Goal: Task Accomplishment & Management: Use online tool/utility

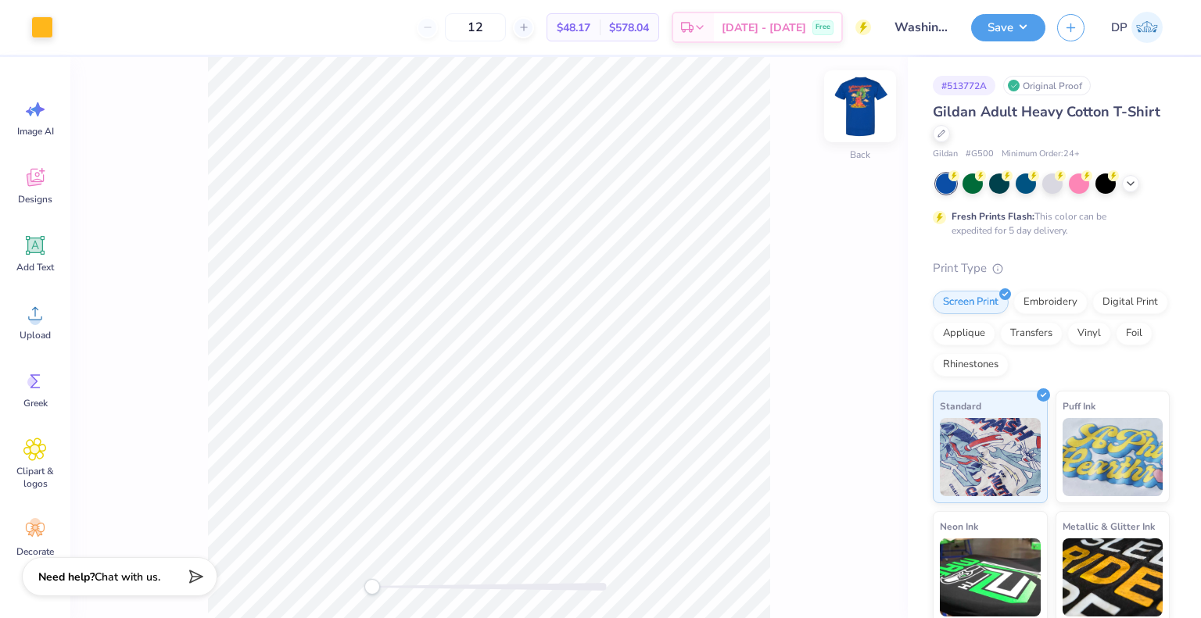
click at [866, 111] on img at bounding box center [860, 106] width 63 height 63
click at [126, 27] on div at bounding box center [127, 26] width 22 height 22
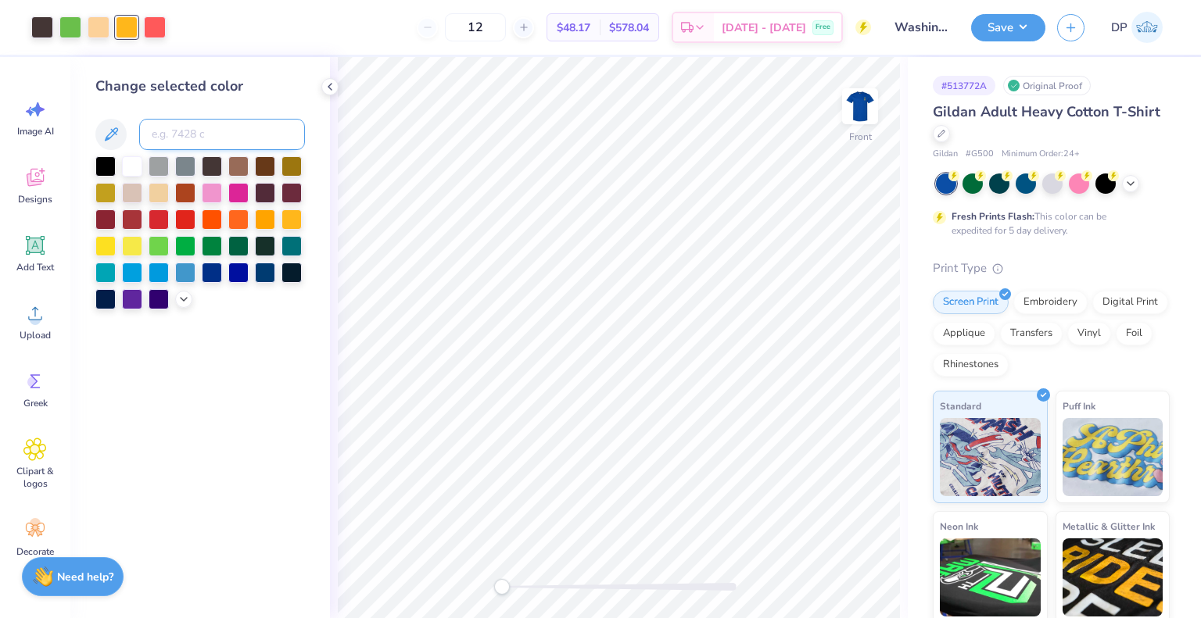
click at [170, 129] on input at bounding box center [222, 134] width 166 height 31
type input "7507"
click at [31, 27] on div at bounding box center [42, 26] width 22 height 22
click at [183, 132] on input at bounding box center [222, 134] width 166 height 31
type input "7507"
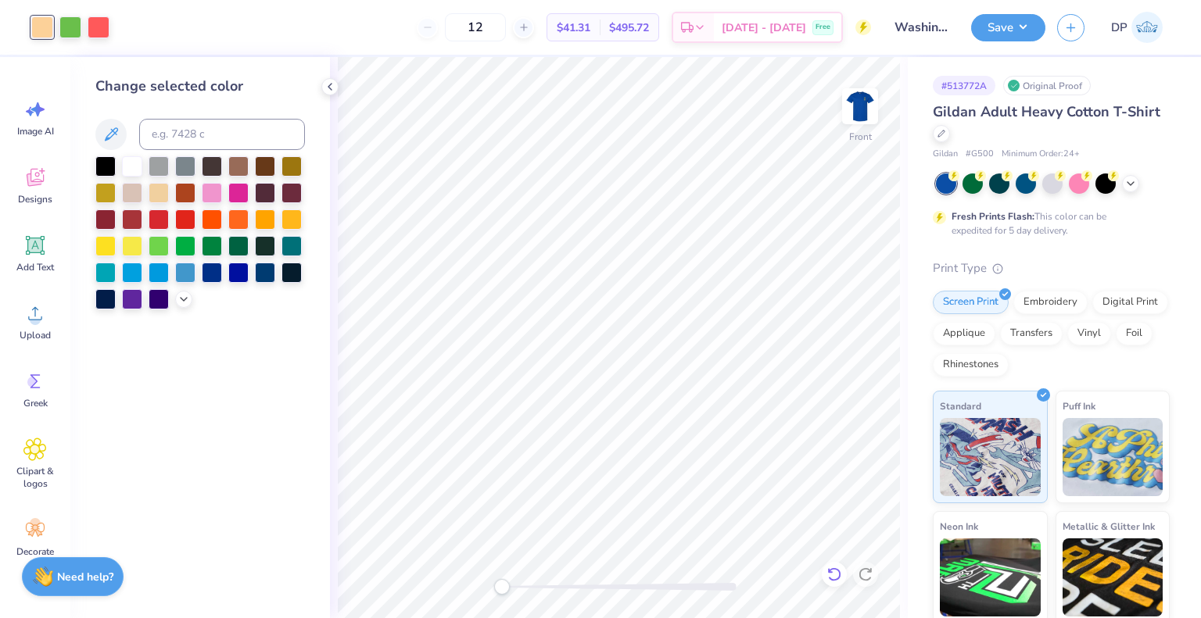
click at [827, 582] on div at bounding box center [834, 574] width 25 height 25
click at [72, 20] on div at bounding box center [70, 26] width 22 height 22
click at [185, 142] on input at bounding box center [222, 134] width 166 height 31
type input "7507"
click at [855, 99] on img at bounding box center [860, 106] width 63 height 63
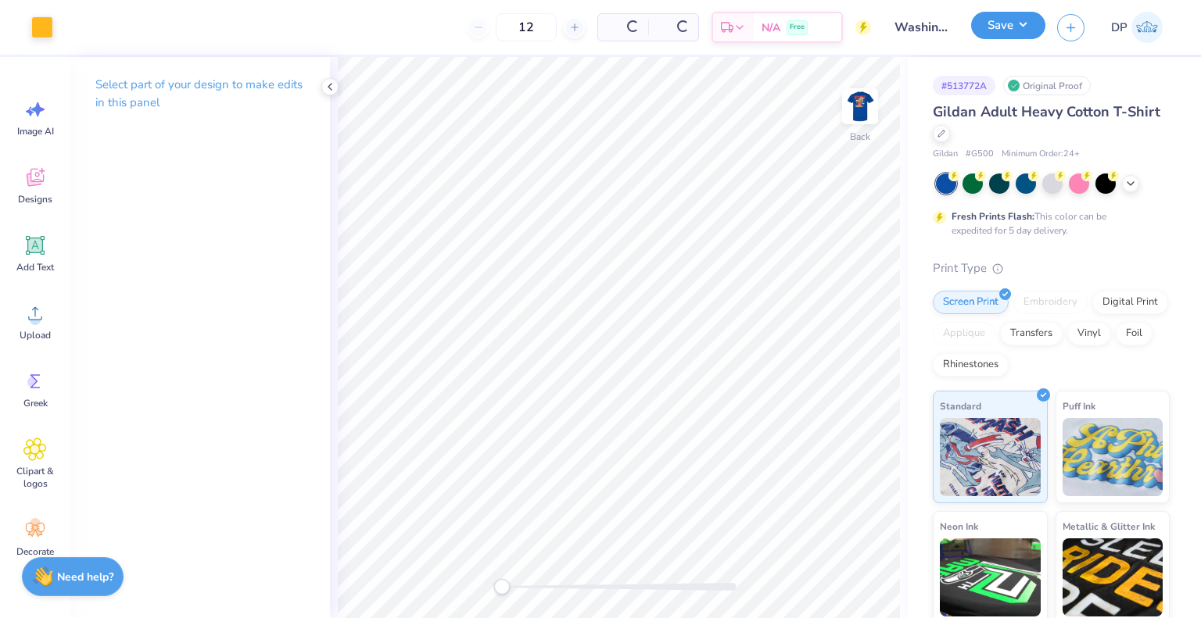
click at [1008, 19] on button "Save" at bounding box center [1008, 25] width 74 height 27
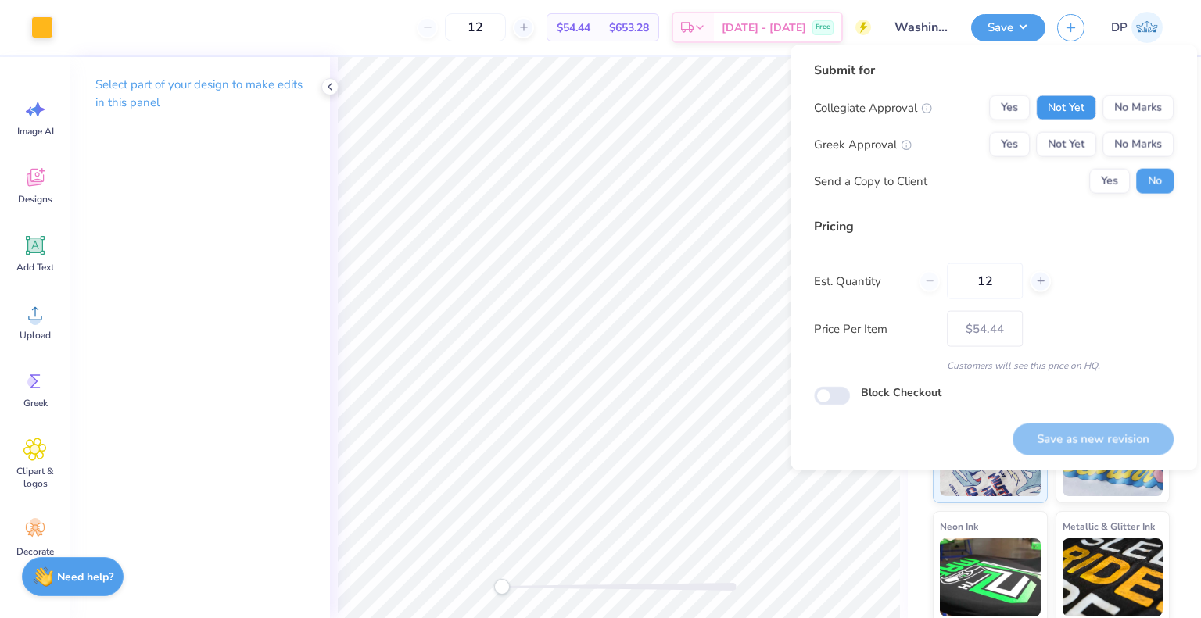
click at [1055, 104] on button "Not Yet" at bounding box center [1066, 107] width 60 height 25
click at [1070, 137] on button "Not Yet" at bounding box center [1066, 144] width 60 height 25
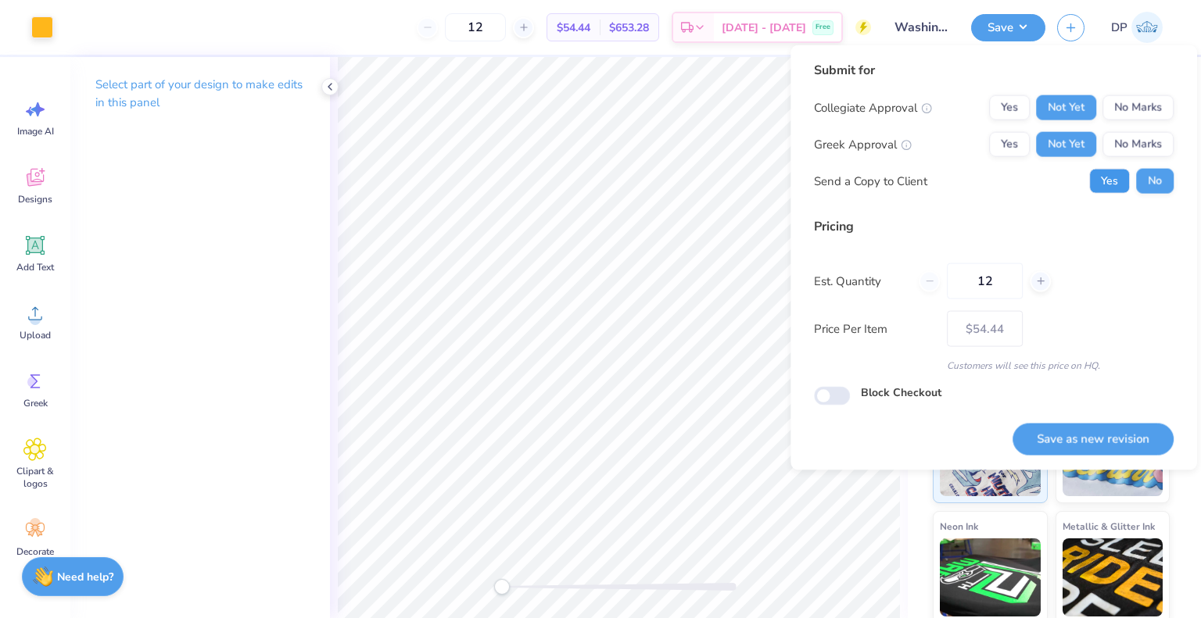
click at [1109, 172] on button "Yes" at bounding box center [1109, 181] width 41 height 25
click at [1107, 430] on button "Save as new revision" at bounding box center [1092, 439] width 161 height 32
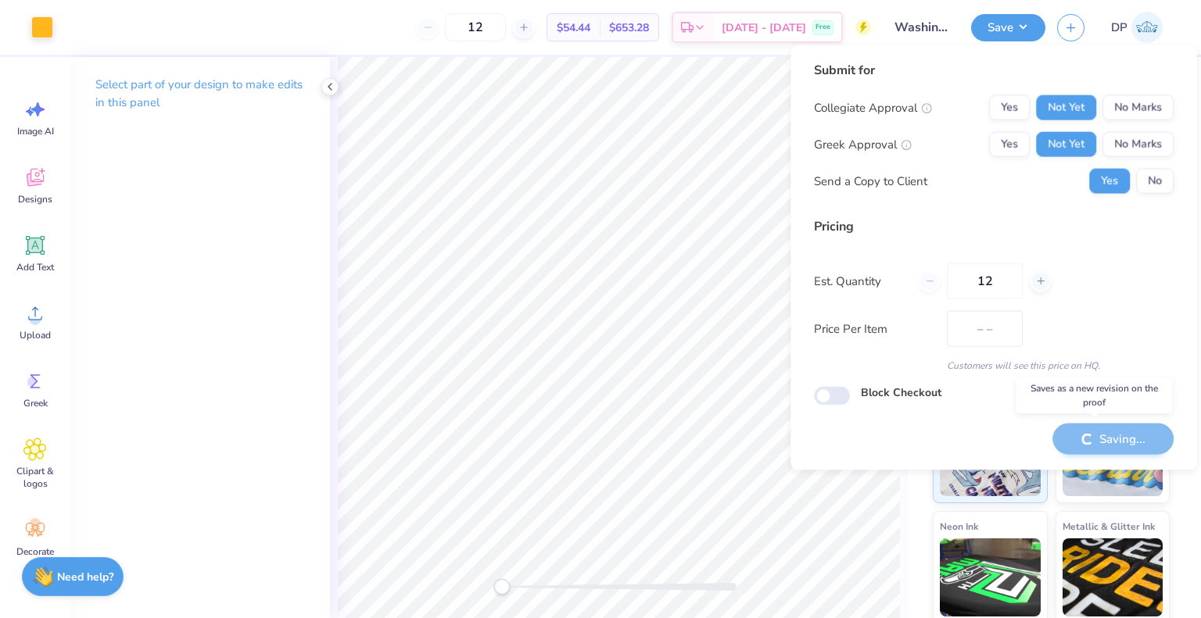
type input "$54.44"
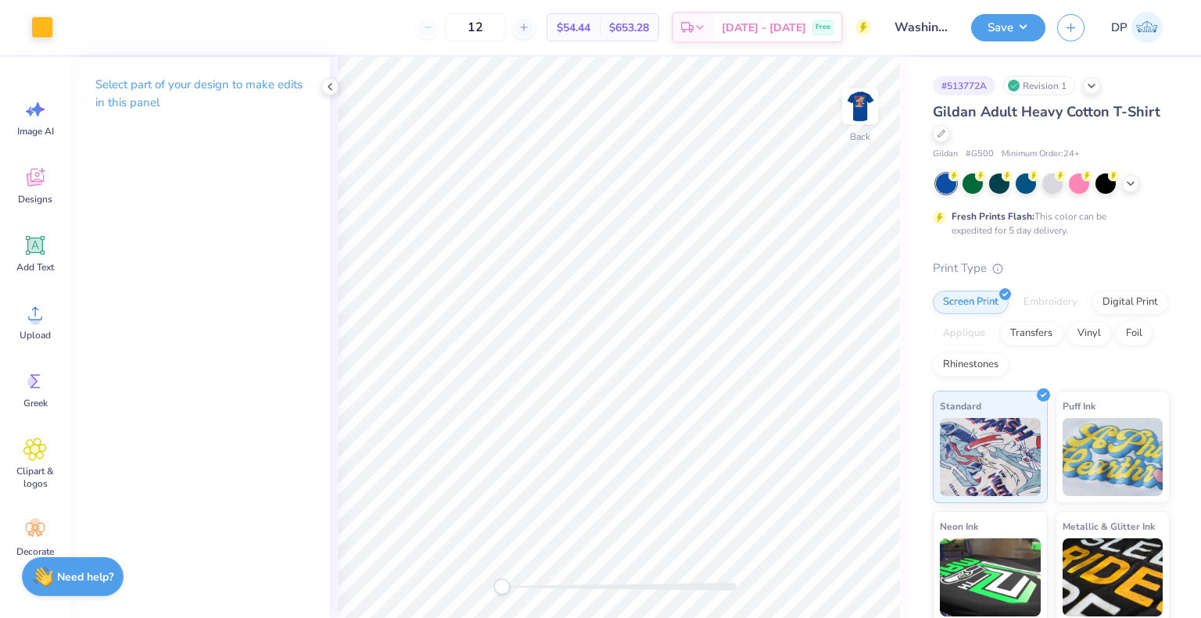
click at [1020, 48] on div "Save DP" at bounding box center [1086, 27] width 230 height 55
click at [1019, 29] on button "Save" at bounding box center [1008, 25] width 74 height 27
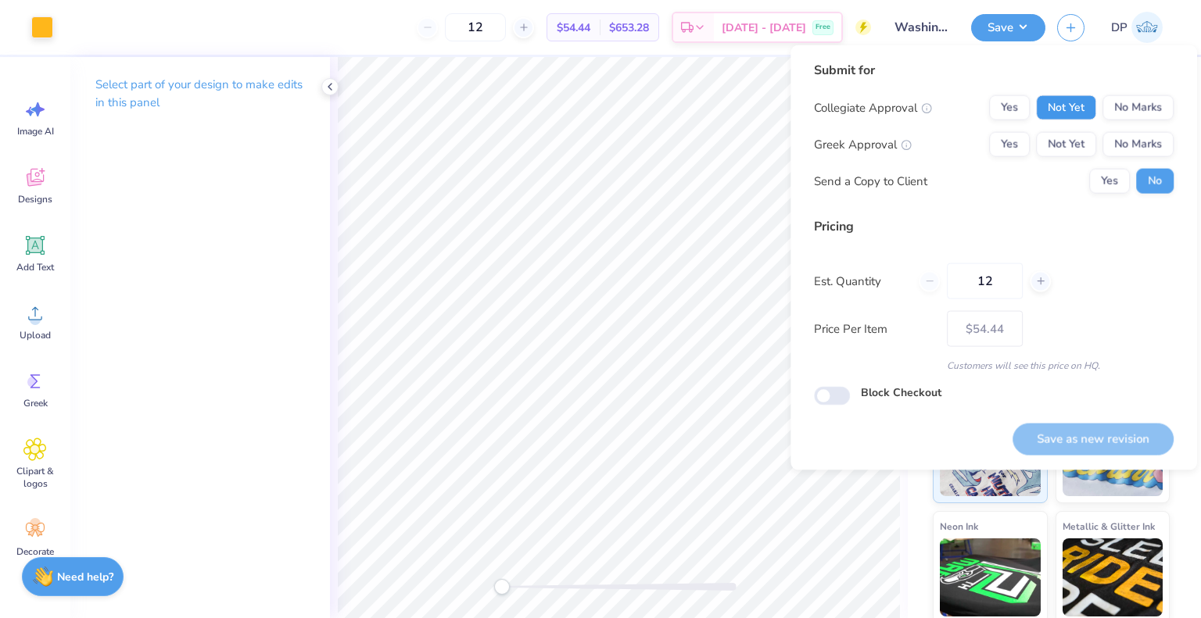
click at [1058, 106] on button "Not Yet" at bounding box center [1066, 107] width 60 height 25
click at [1059, 134] on button "Not Yet" at bounding box center [1066, 144] width 60 height 25
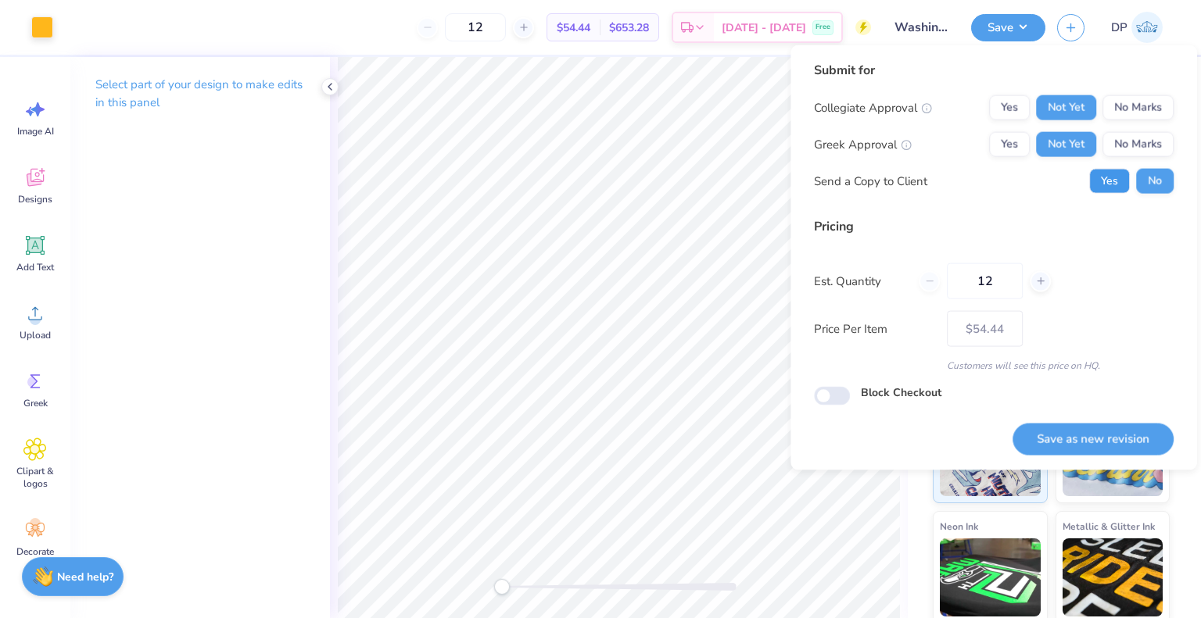
click at [1102, 181] on button "Yes" at bounding box center [1109, 181] width 41 height 25
click at [1057, 438] on button "Save as new revision" at bounding box center [1092, 439] width 161 height 32
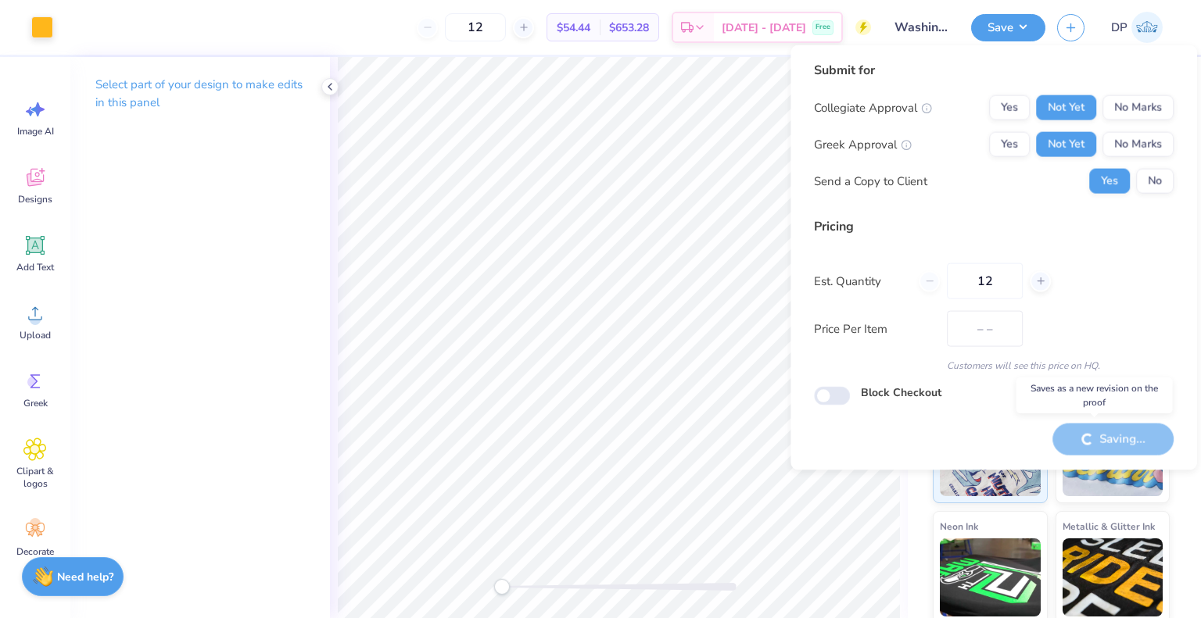
type input "$54.44"
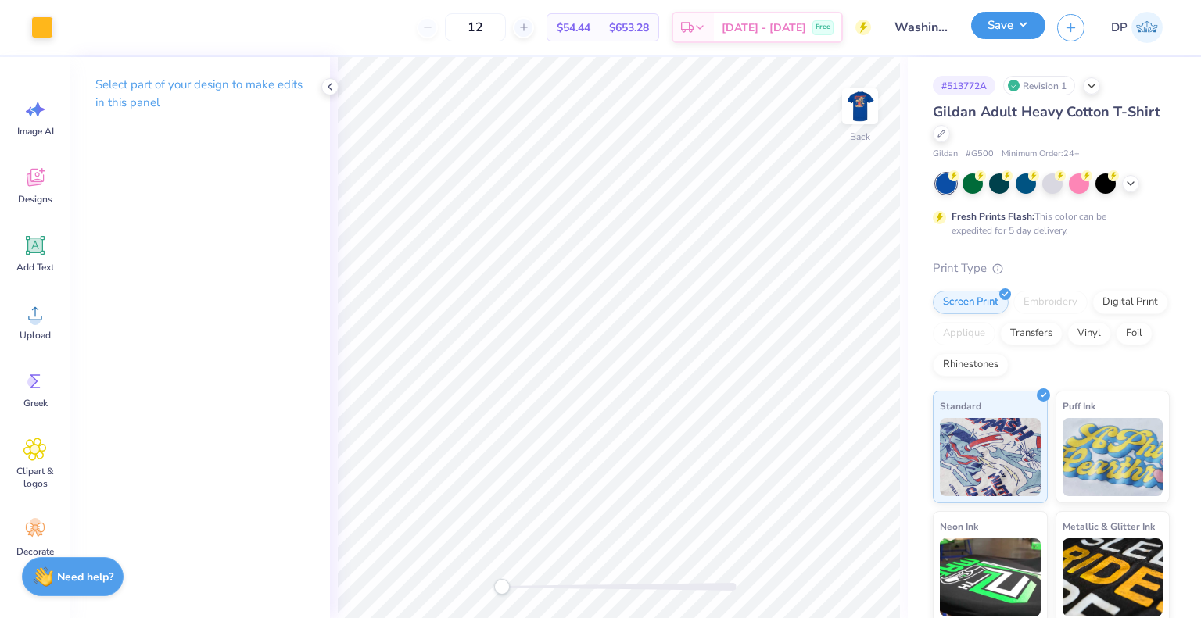
click at [1025, 34] on button "Save" at bounding box center [1008, 25] width 74 height 27
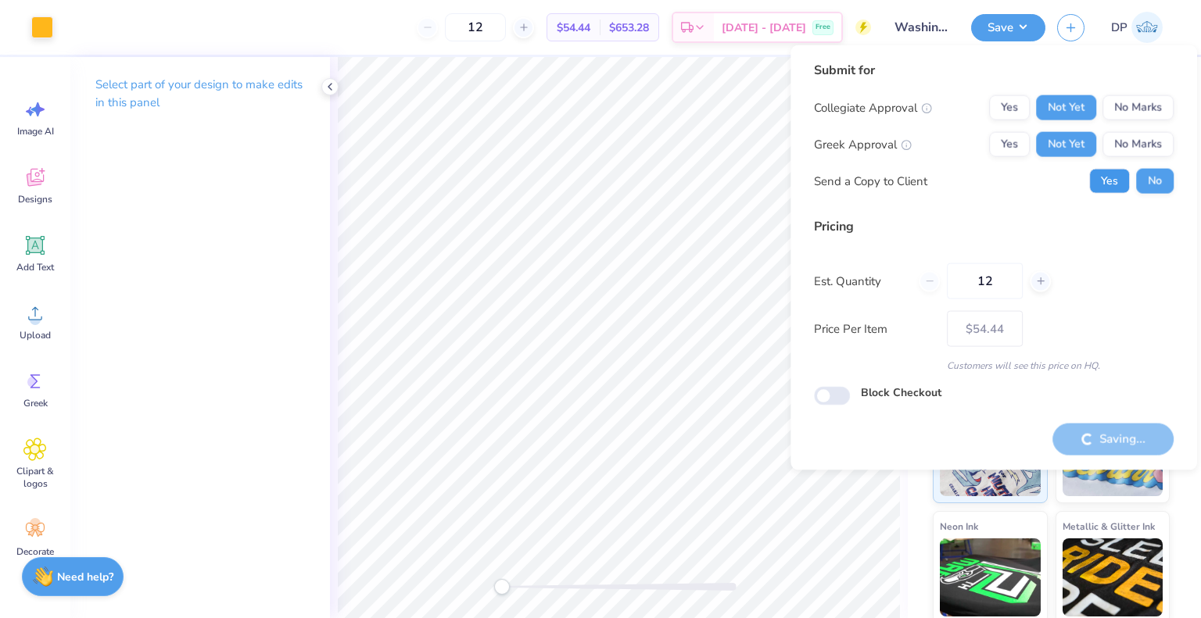
click at [1105, 186] on button "Yes" at bounding box center [1109, 181] width 41 height 25
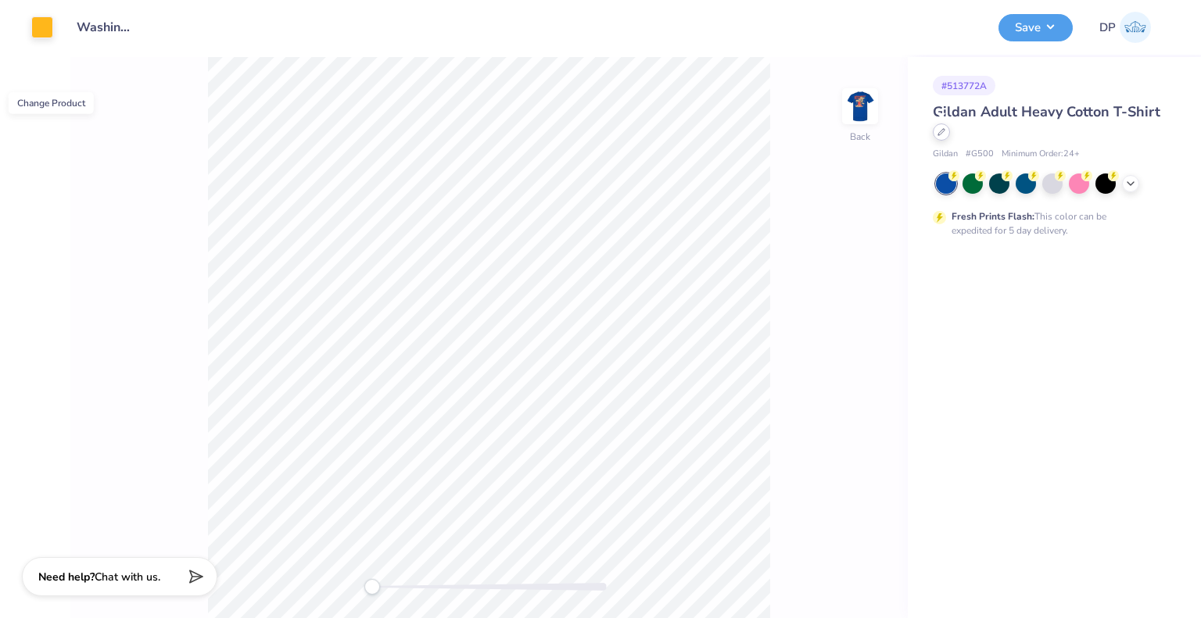
click at [935, 134] on div at bounding box center [941, 132] width 17 height 17
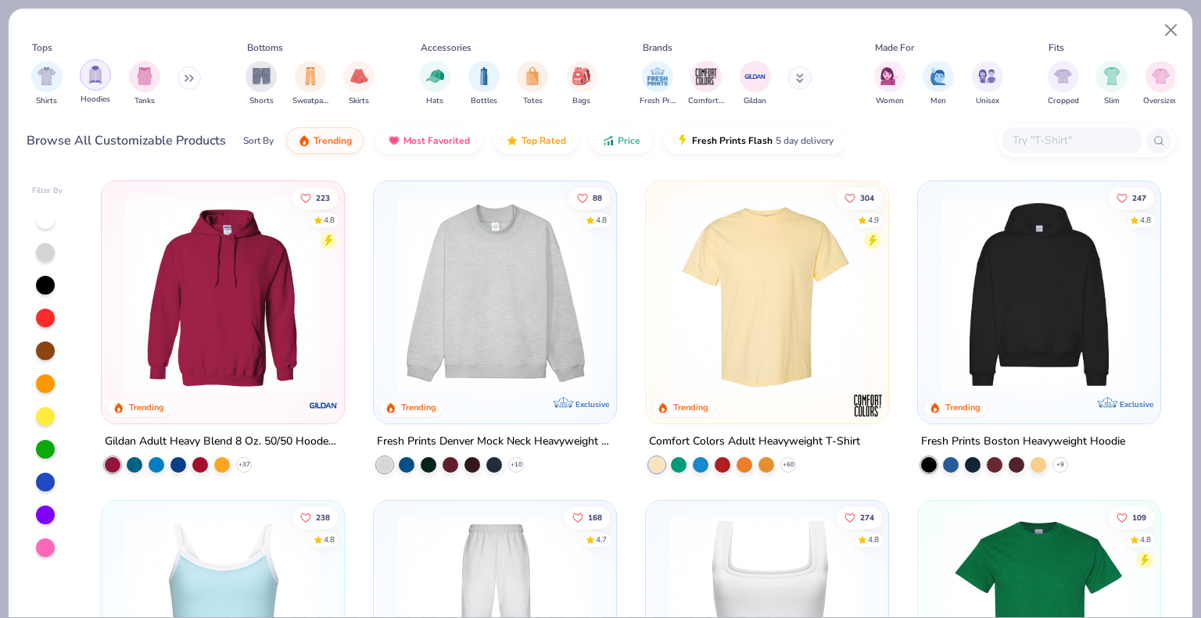
click at [96, 84] on img "filter for Hoodies" at bounding box center [95, 75] width 17 height 18
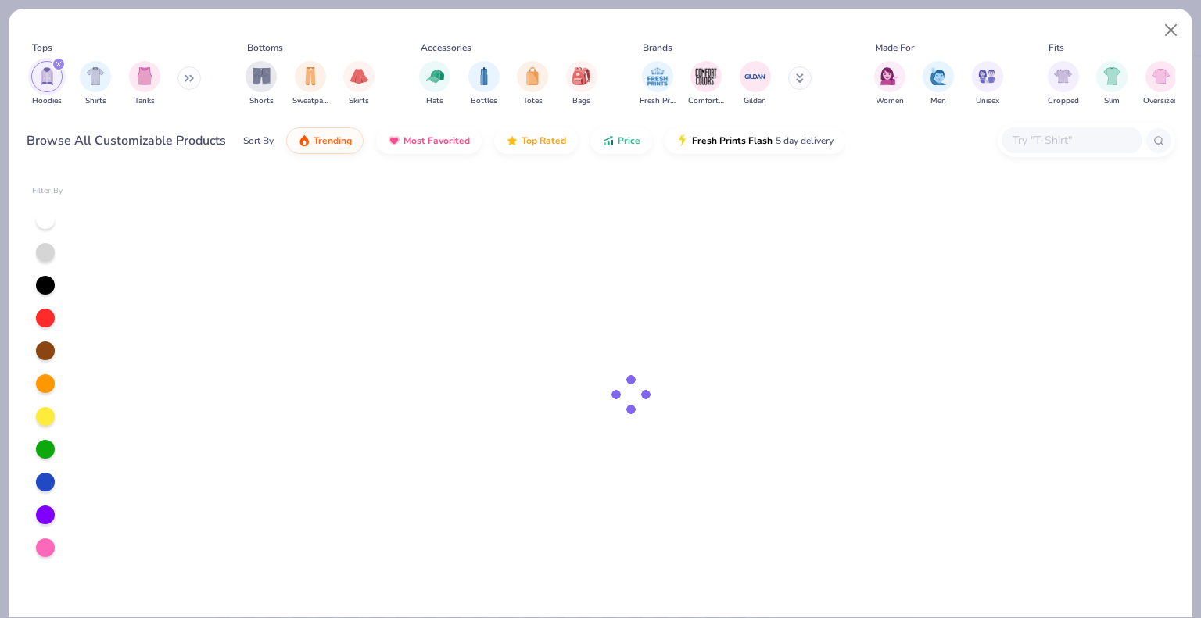
click at [258, 396] on div at bounding box center [631, 395] width 1088 height 445
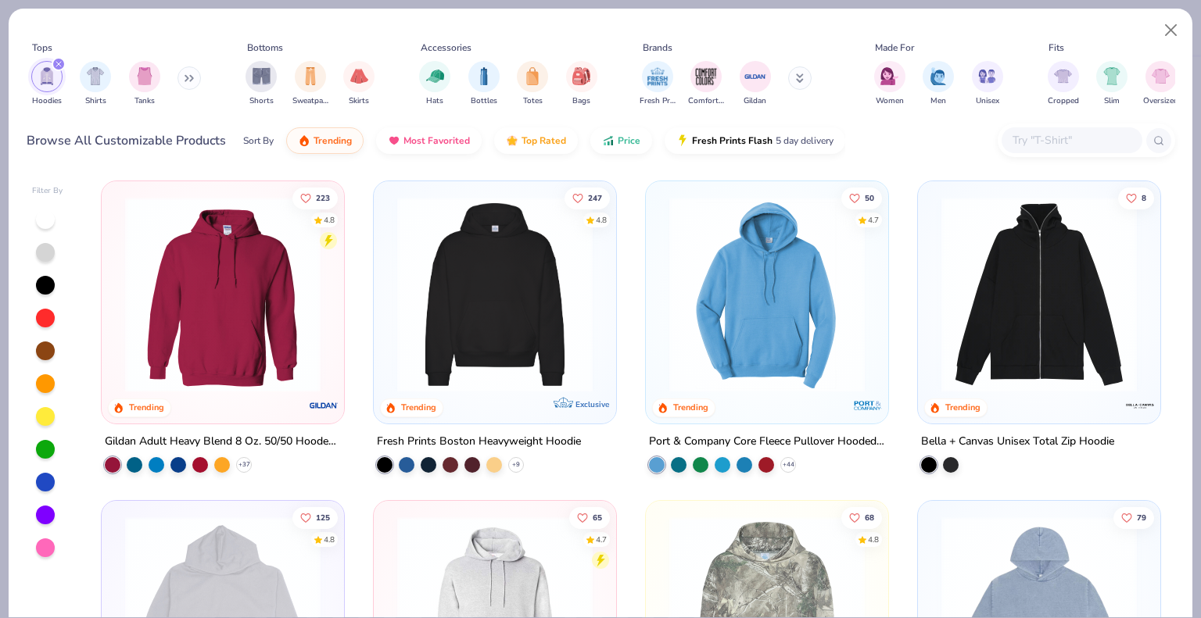
click at [280, 380] on img at bounding box center [222, 294] width 211 height 195
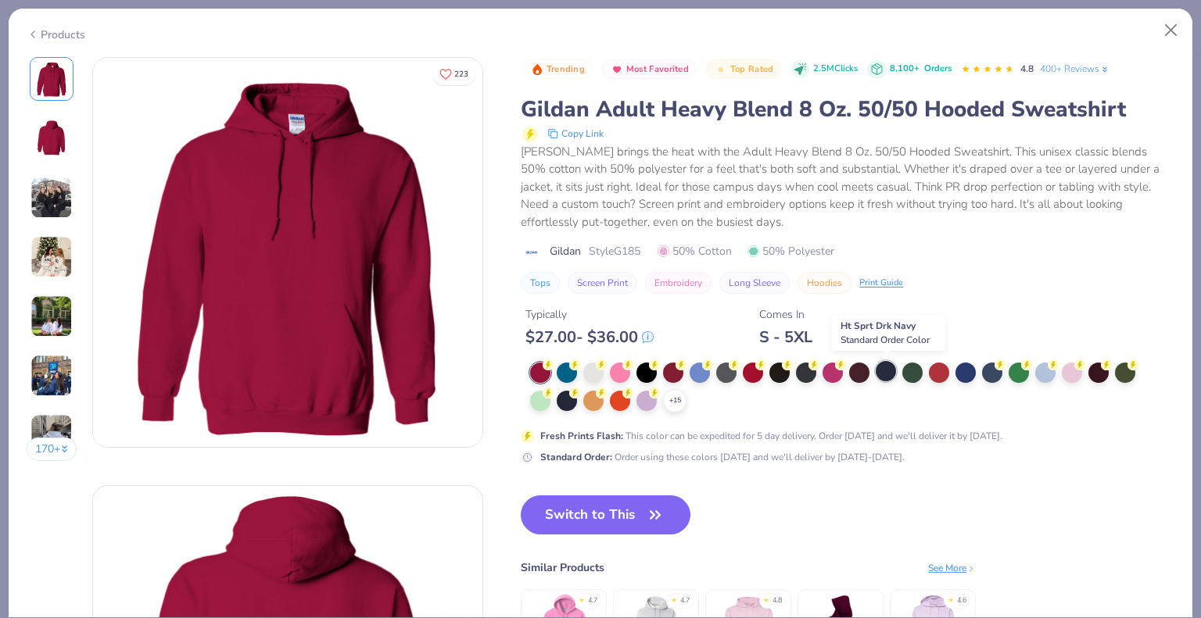
click at [882, 368] on div at bounding box center [886, 371] width 20 height 20
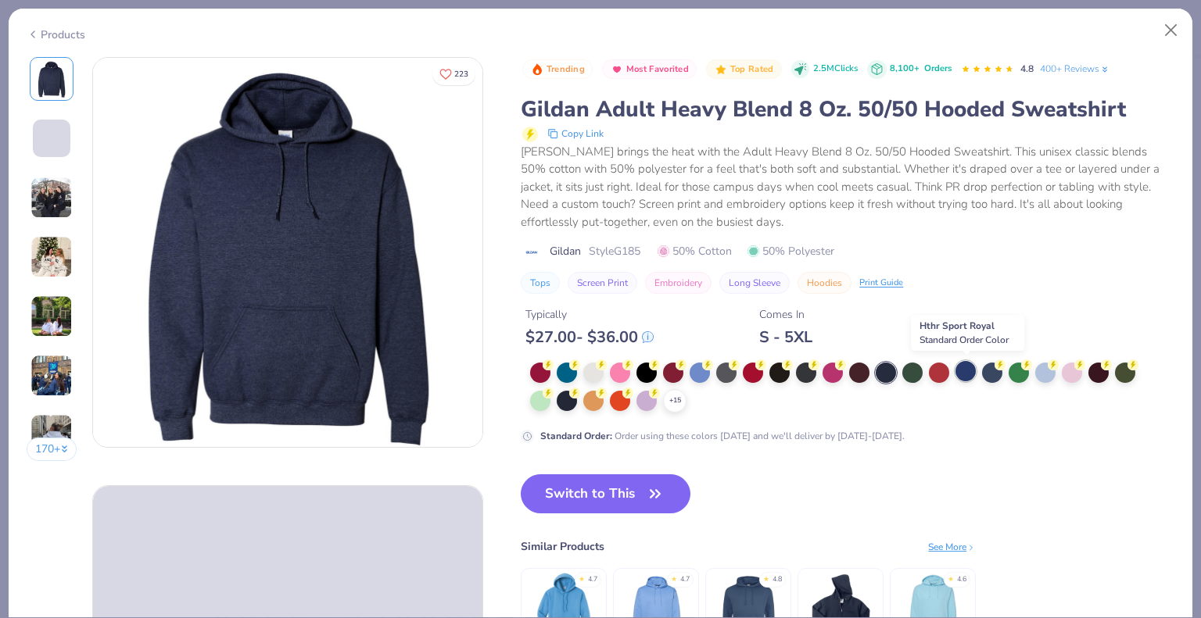
click at [971, 374] on div at bounding box center [965, 371] width 20 height 20
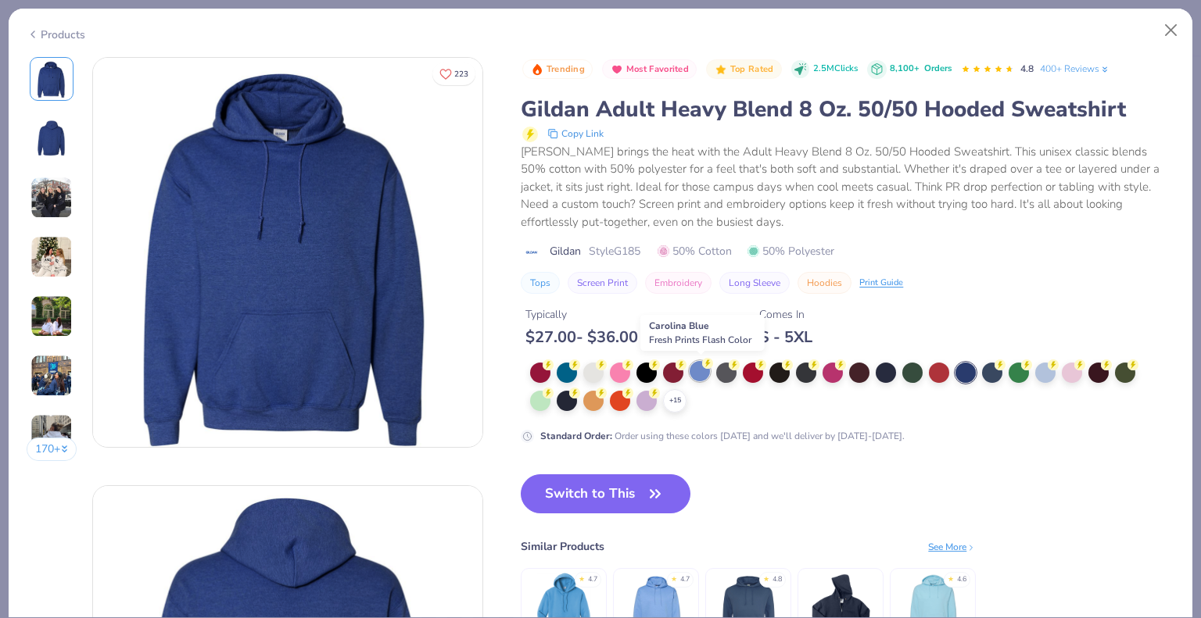
click at [704, 371] on div at bounding box center [700, 371] width 20 height 20
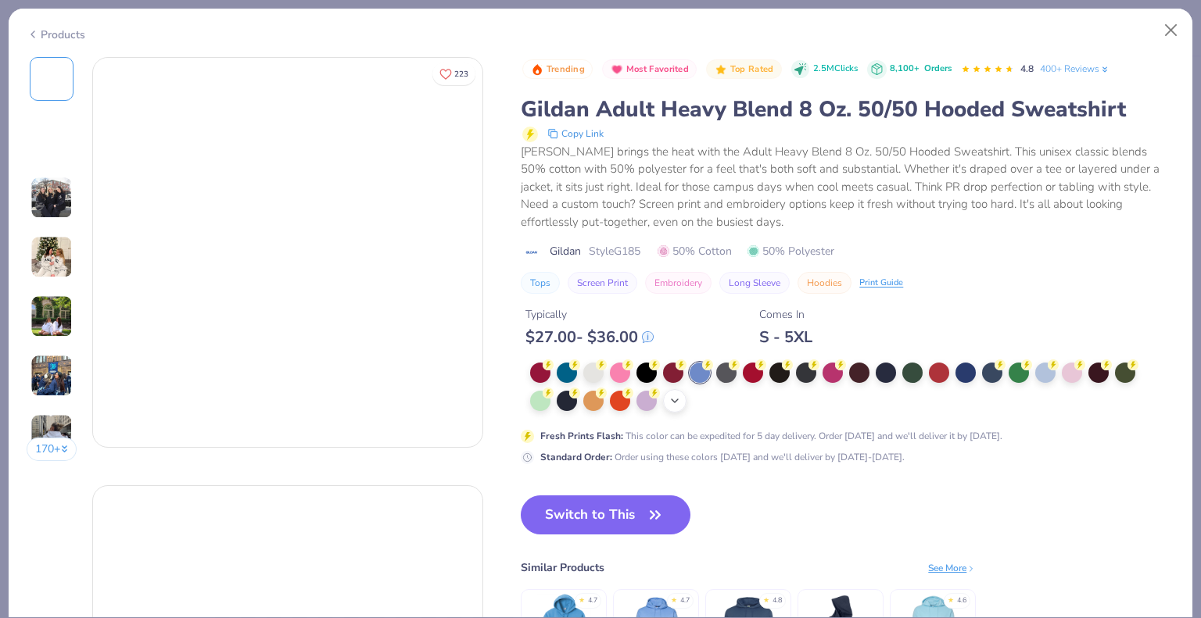
click at [675, 393] on div "+ 15" at bounding box center [674, 400] width 23 height 23
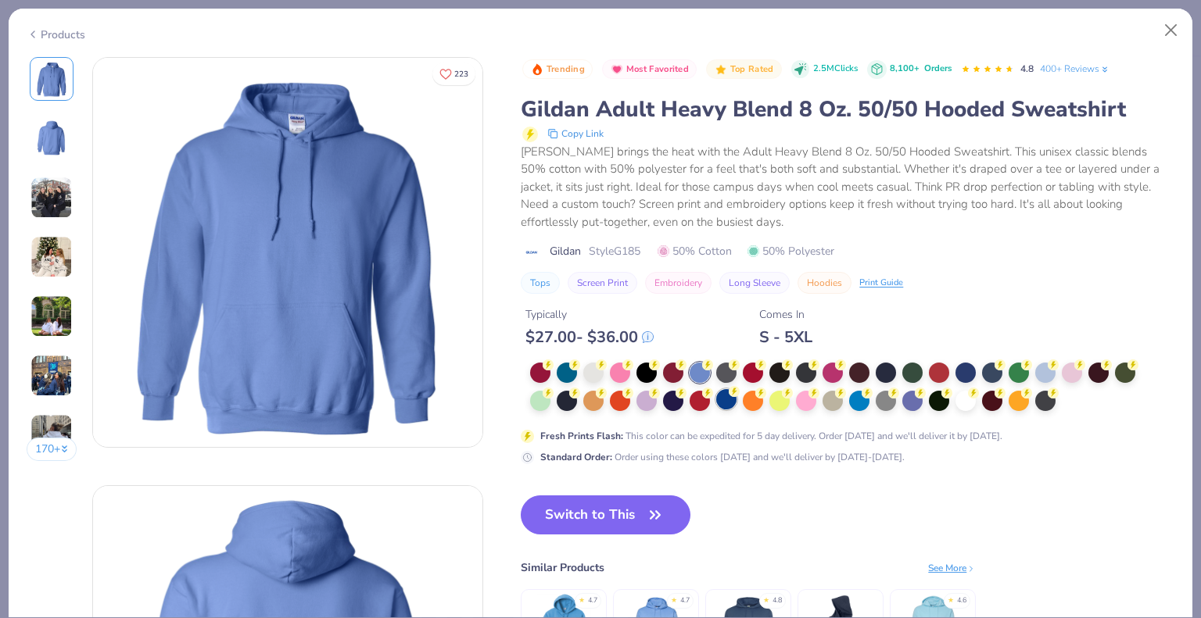
click at [722, 403] on div at bounding box center [726, 399] width 20 height 20
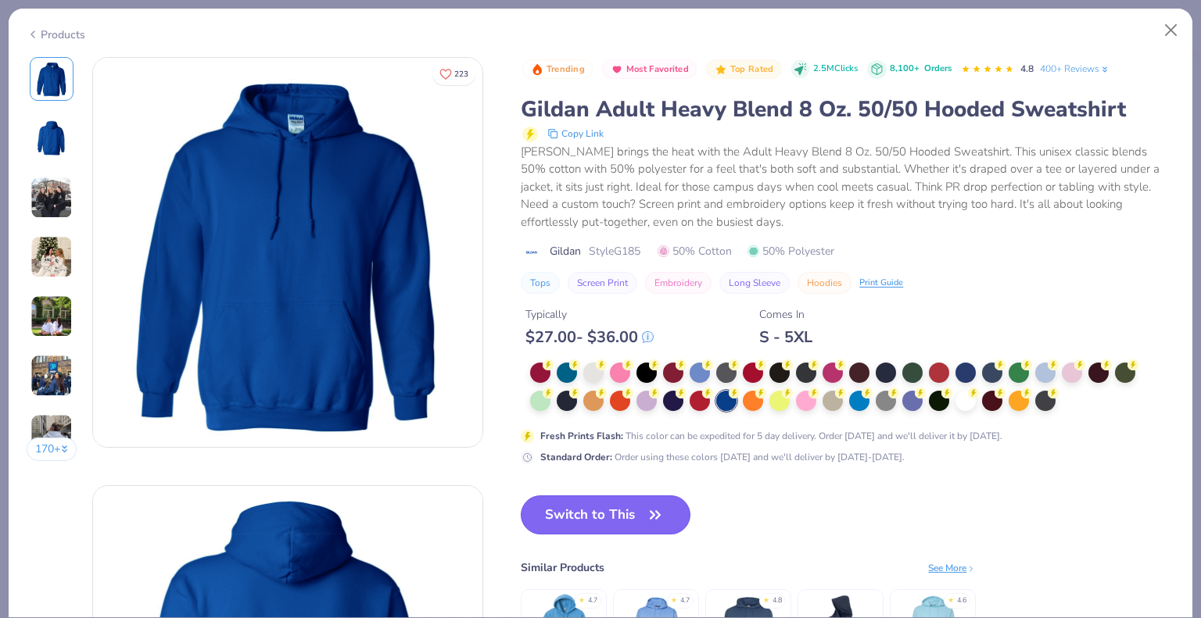
click at [629, 509] on button "Switch to This" at bounding box center [606, 515] width 170 height 39
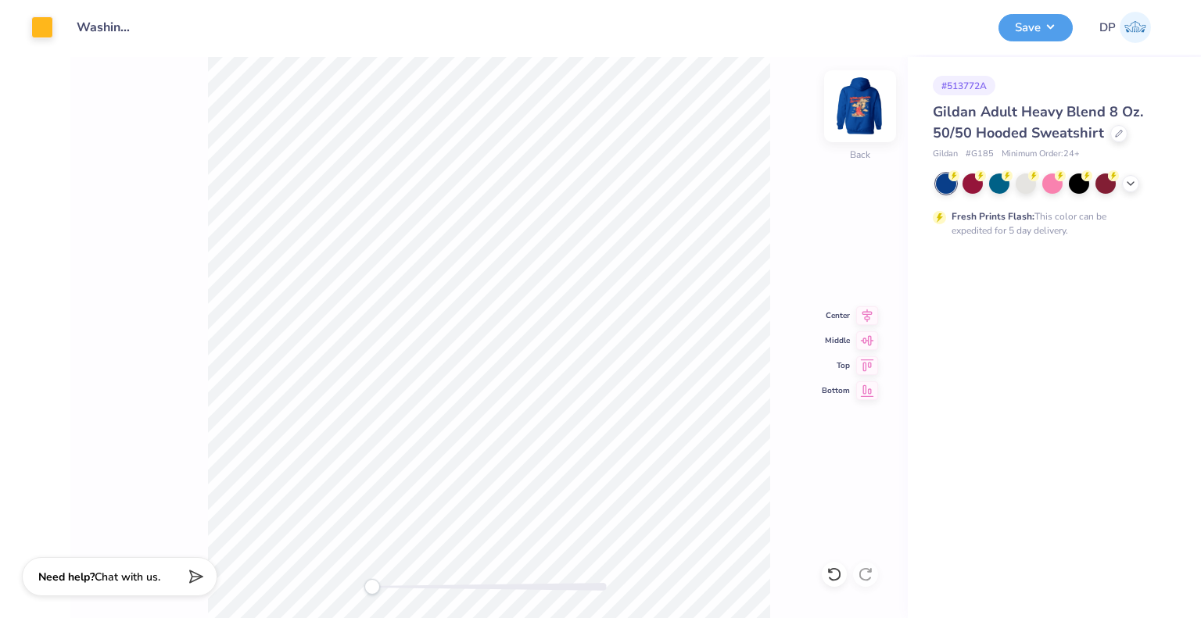
click at [855, 96] on img at bounding box center [860, 106] width 63 height 63
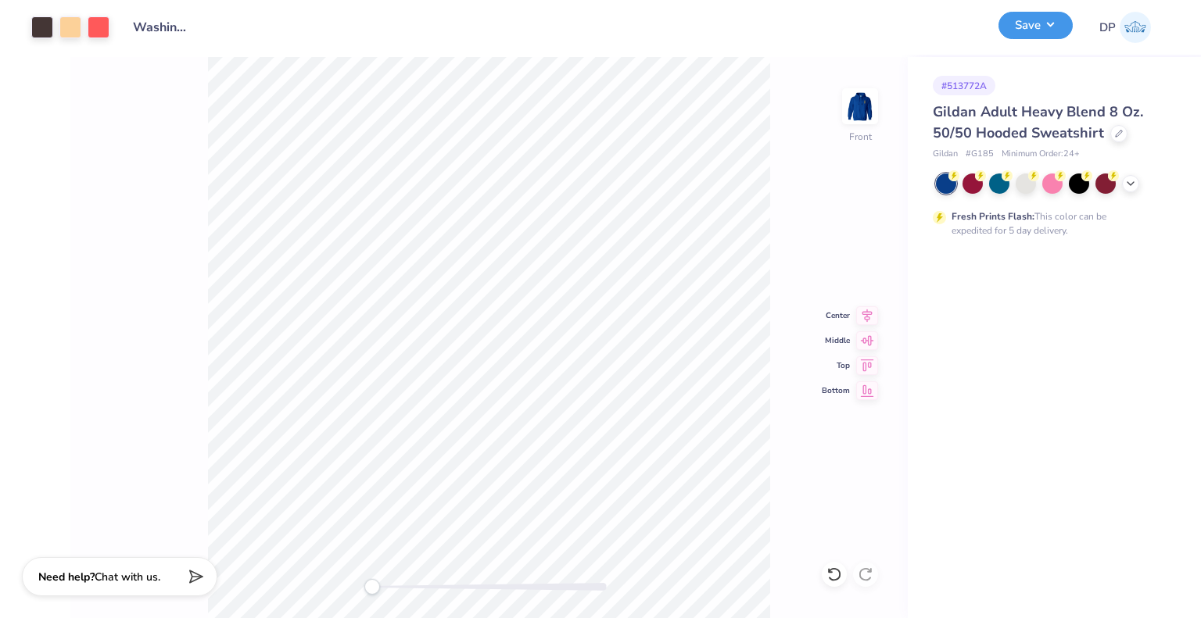
click at [1013, 24] on button "Save" at bounding box center [1035, 25] width 74 height 27
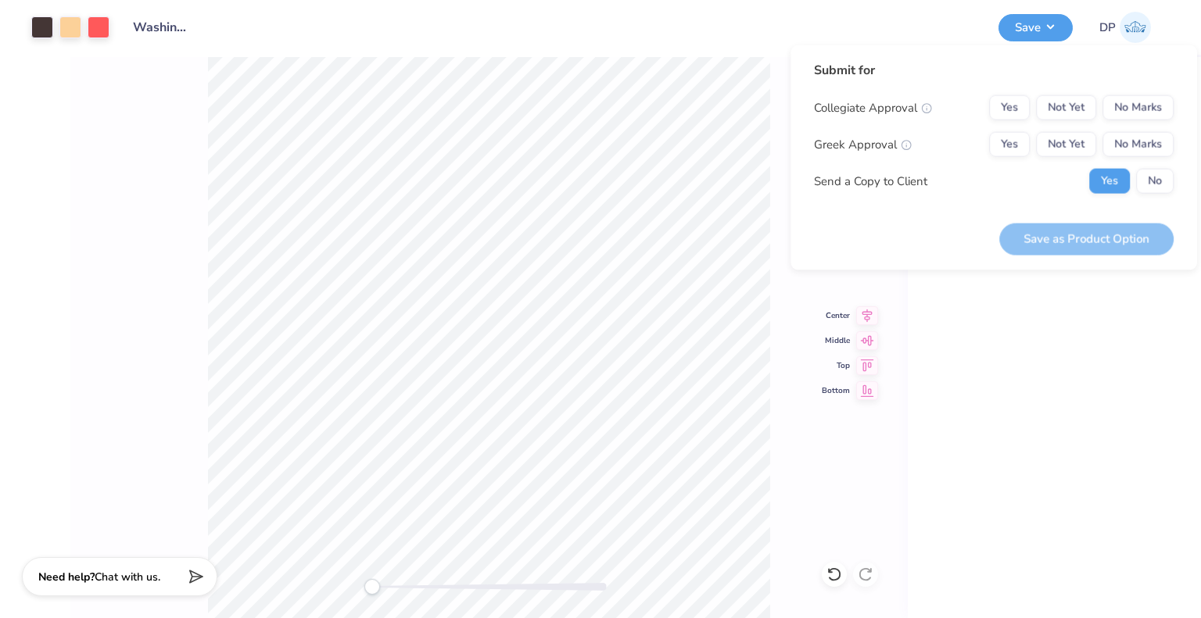
click at [1067, 128] on div "Collegiate Approval Yes Not Yet No Marks Greek Approval Yes Not Yet No Marks Se…" at bounding box center [994, 144] width 360 height 99
click at [1068, 112] on button "Not Yet" at bounding box center [1066, 107] width 60 height 25
click at [1068, 138] on button "Not Yet" at bounding box center [1066, 144] width 60 height 25
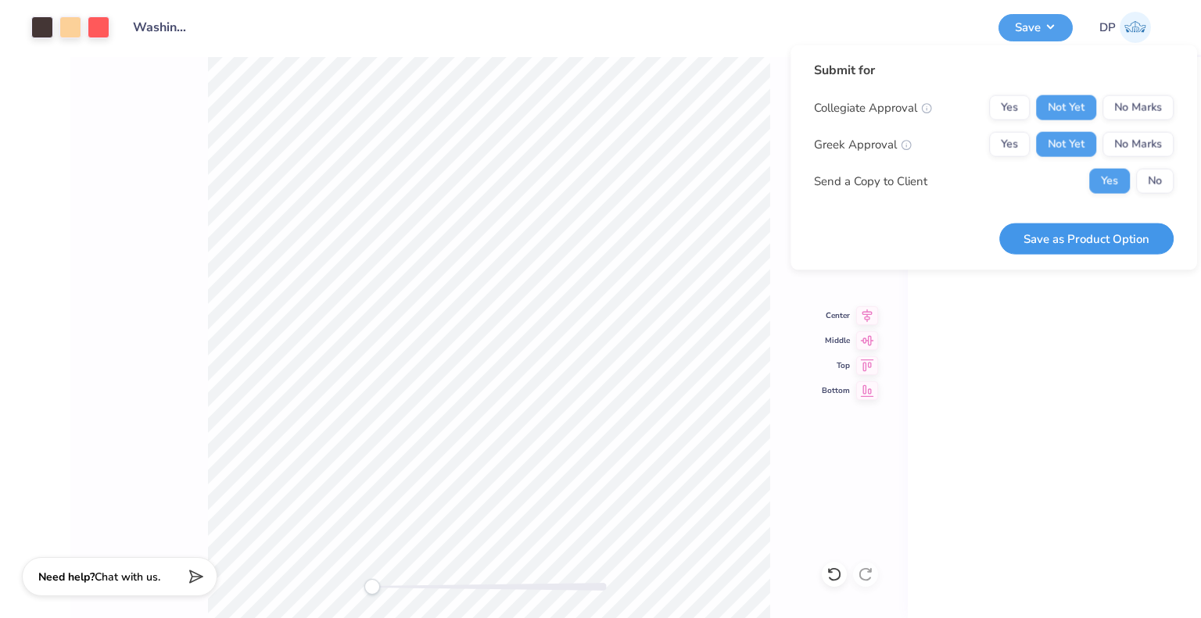
click at [1060, 240] on button "Save as Product Option" at bounding box center [1086, 239] width 174 height 32
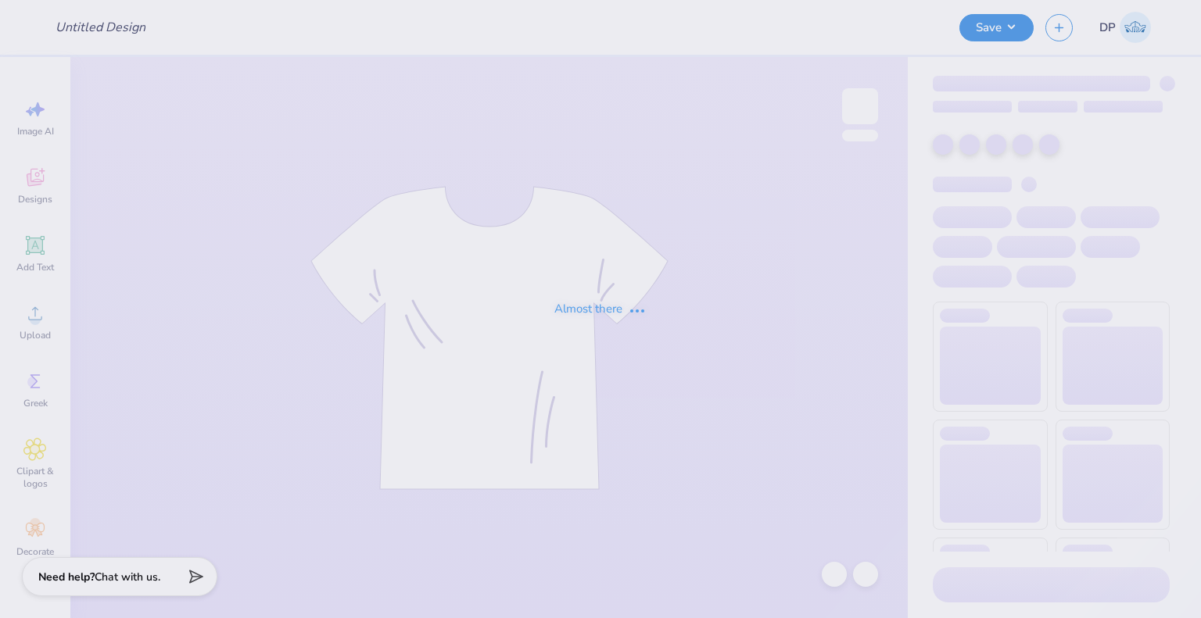
type input "Rush Shirts"
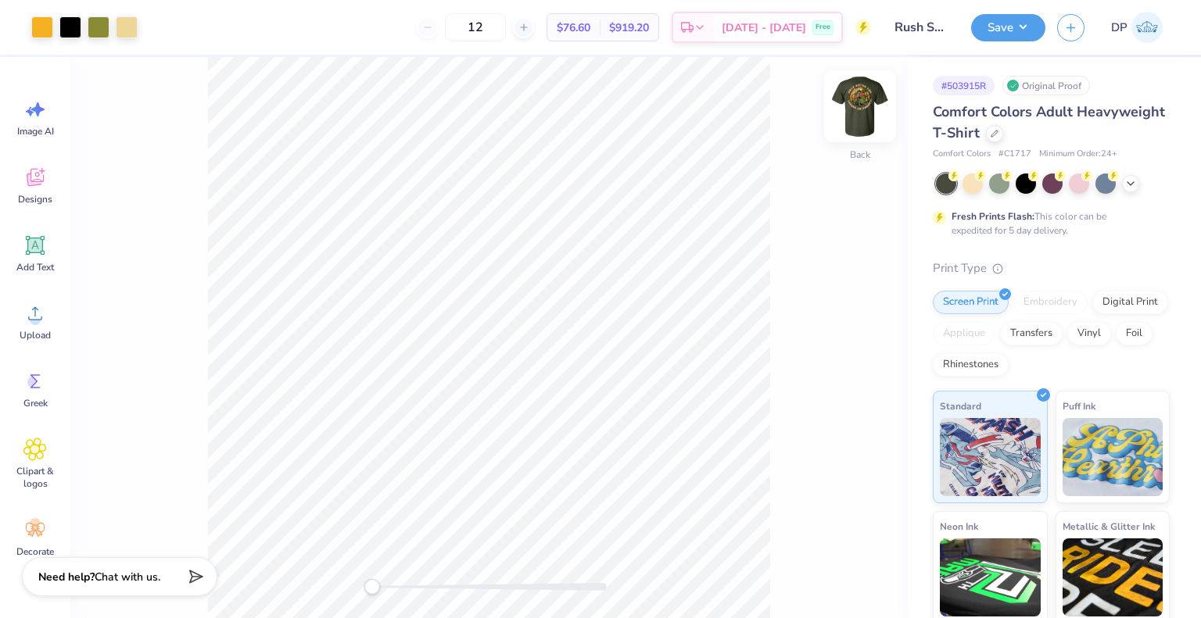
click at [873, 93] on img at bounding box center [860, 106] width 63 height 63
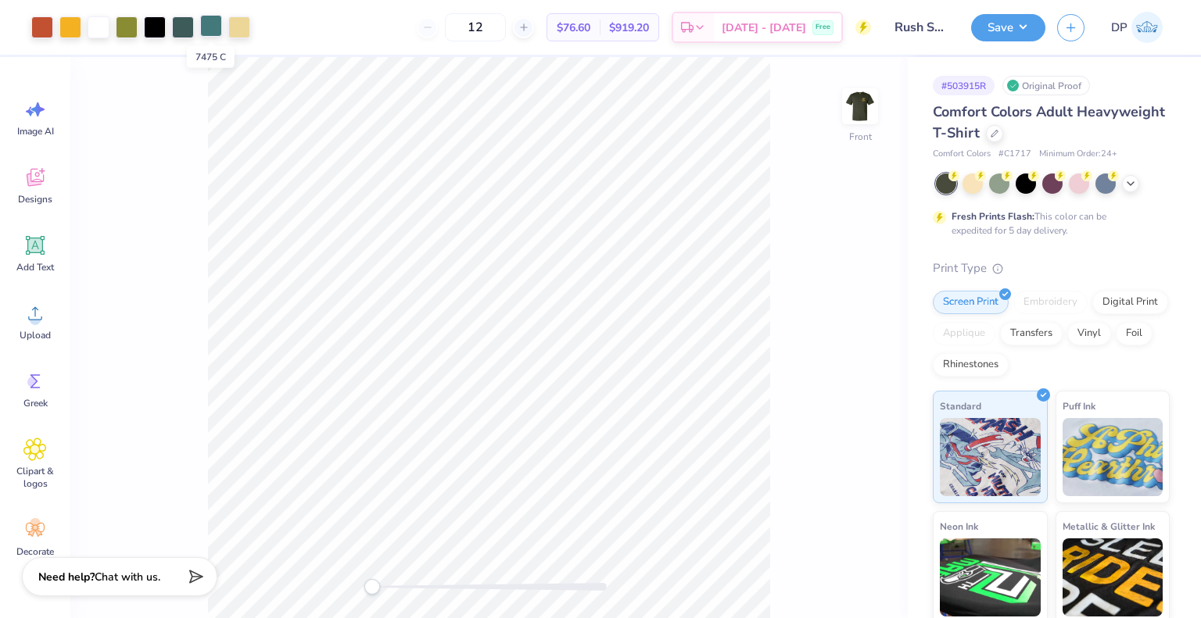
click at [202, 28] on div at bounding box center [211, 26] width 22 height 22
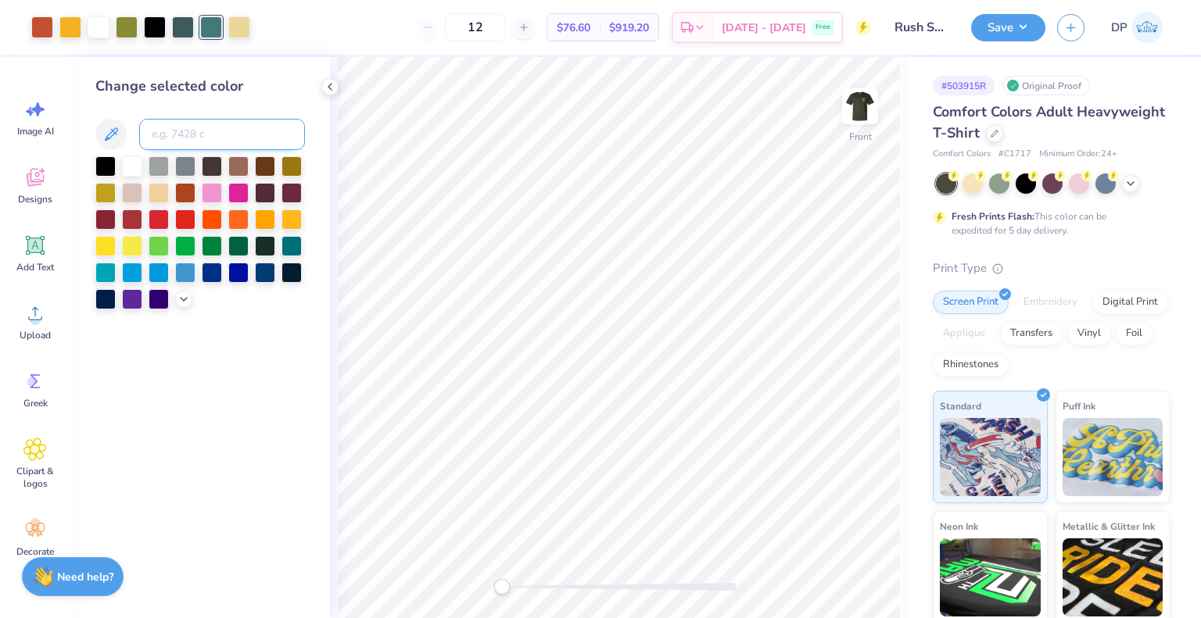
click at [213, 134] on input at bounding box center [222, 134] width 166 height 31
type input "5477"
click at [91, 29] on div at bounding box center [99, 26] width 22 height 22
click at [194, 127] on input at bounding box center [222, 134] width 166 height 31
type input "7402"
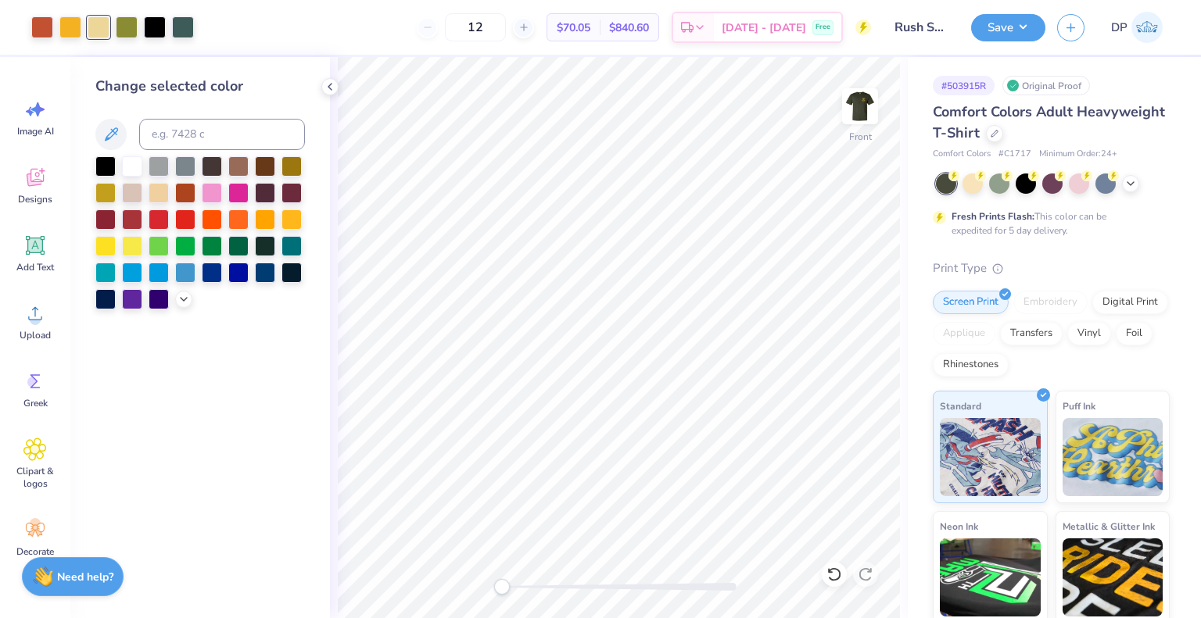
click at [302, 395] on div "Change selected color" at bounding box center [200, 337] width 260 height 561
click at [1092, 312] on div "Digital Print" at bounding box center [1130, 299] width 76 height 23
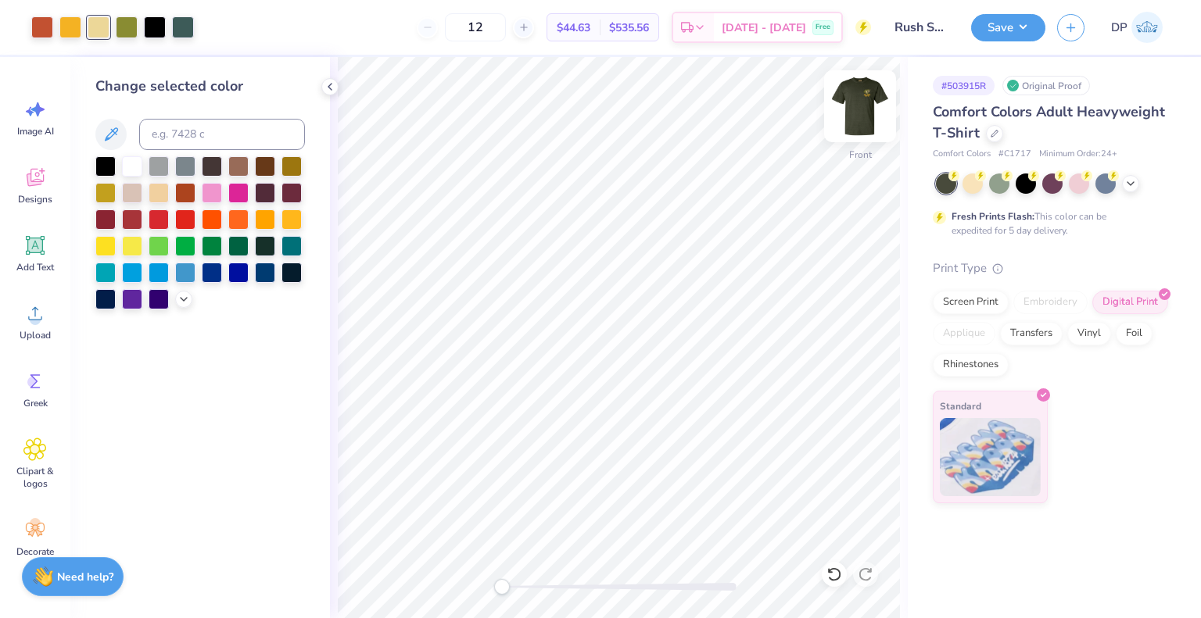
click at [880, 102] on img at bounding box center [860, 106] width 63 height 63
click at [855, 99] on img at bounding box center [860, 106] width 63 height 63
click at [866, 117] on img at bounding box center [860, 106] width 63 height 63
click at [867, 99] on img at bounding box center [860, 106] width 63 height 63
click at [1037, 345] on div "Screen Print Embroidery Digital Print Applique Transfers Vinyl Foil Rhinestones" at bounding box center [1051, 334] width 237 height 86
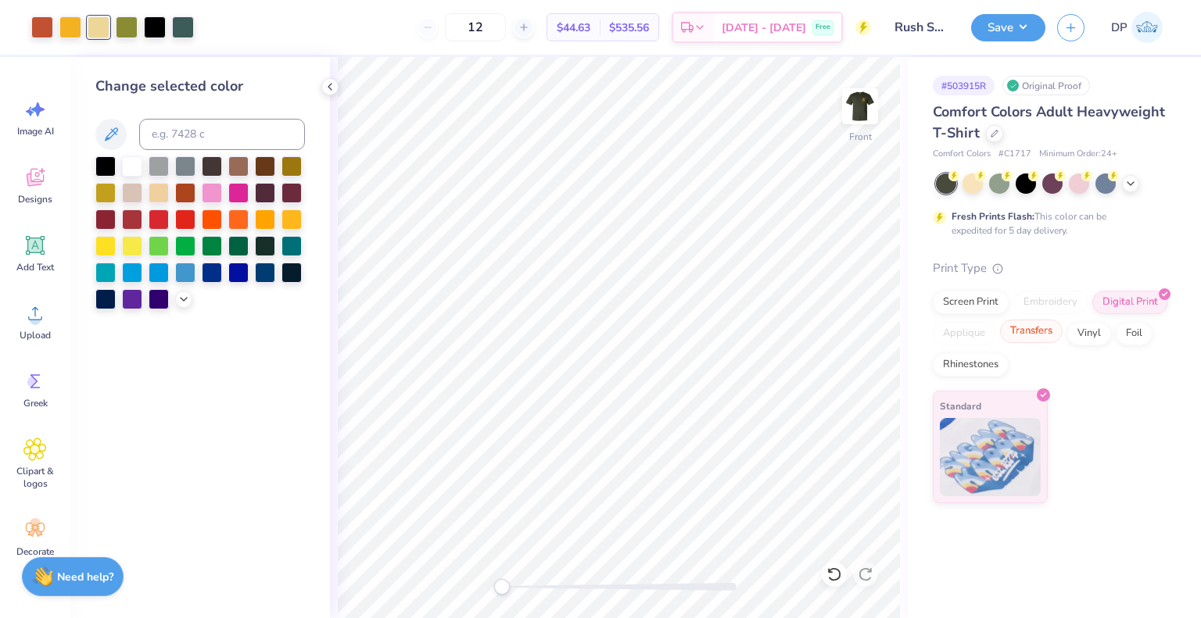
click at [1047, 328] on div "Transfers" at bounding box center [1031, 331] width 63 height 23
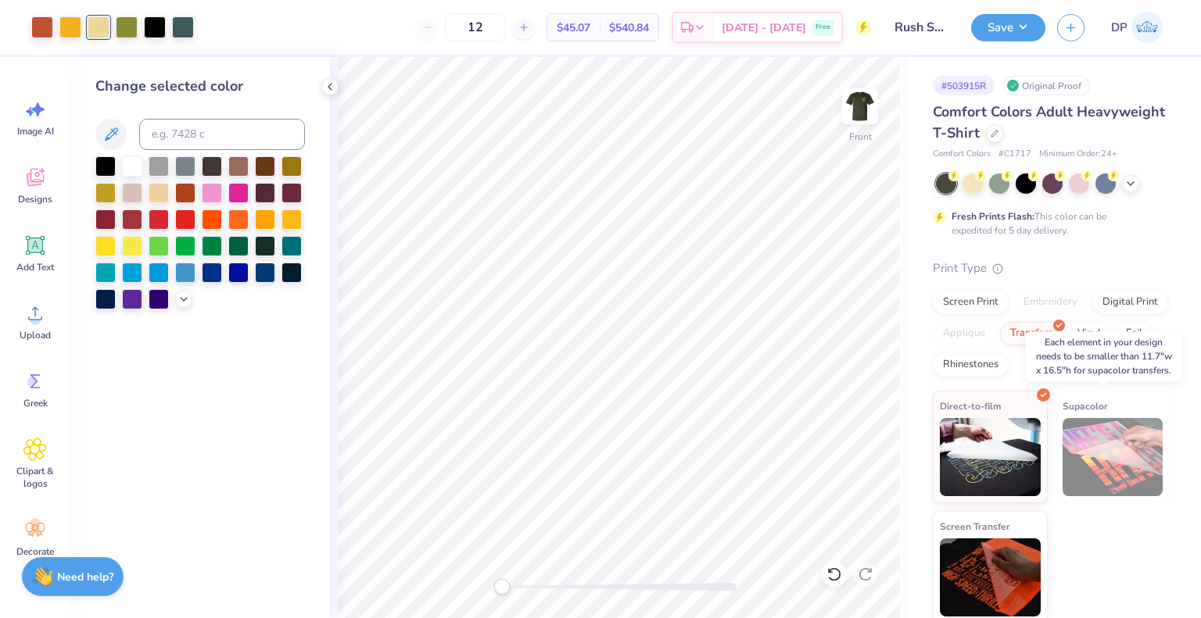
click at [1109, 462] on img at bounding box center [1112, 457] width 101 height 78
click at [966, 589] on img at bounding box center [990, 575] width 101 height 78
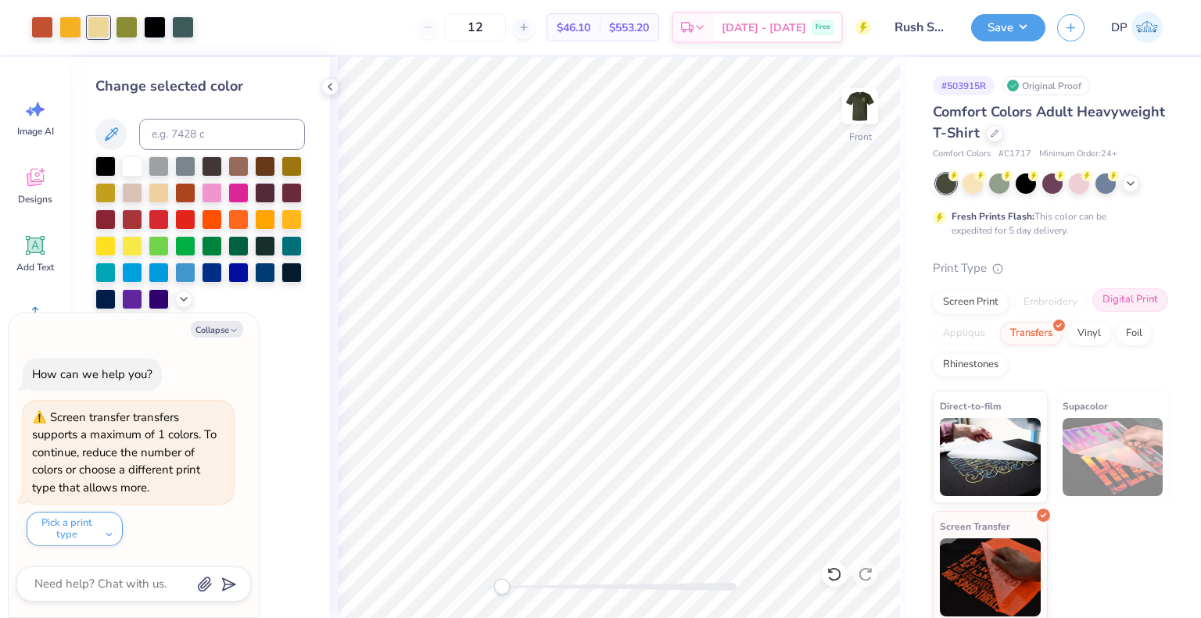
click at [1092, 312] on div "Digital Print" at bounding box center [1130, 299] width 76 height 23
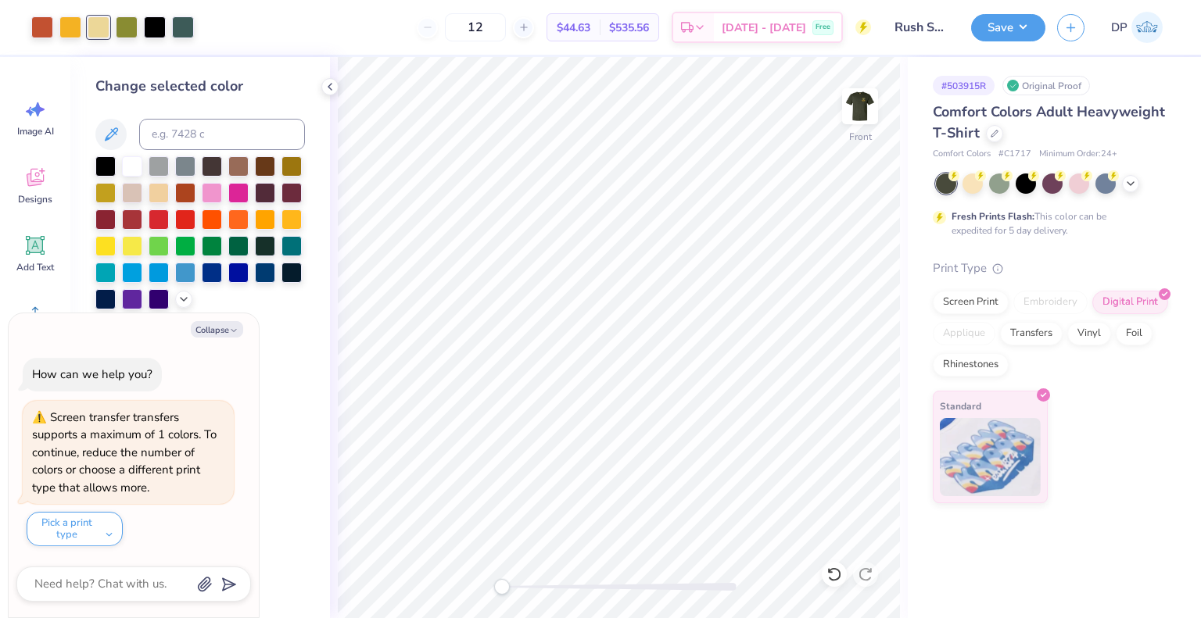
click at [217, 344] on div "Collapse How can we help you? Screen transfer transfers supports a maximum of 1…" at bounding box center [134, 466] width 250 height 304
click at [220, 331] on button "Collapse" at bounding box center [217, 329] width 52 height 16
type textarea "x"
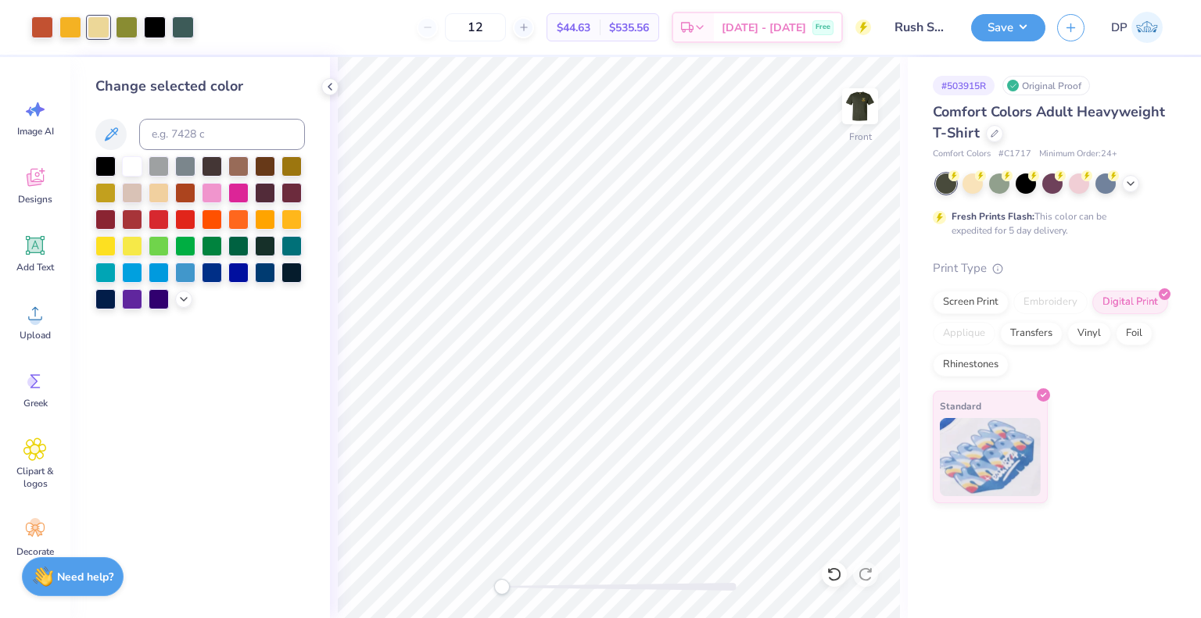
click at [1083, 468] on div "Standard" at bounding box center [1051, 447] width 237 height 113
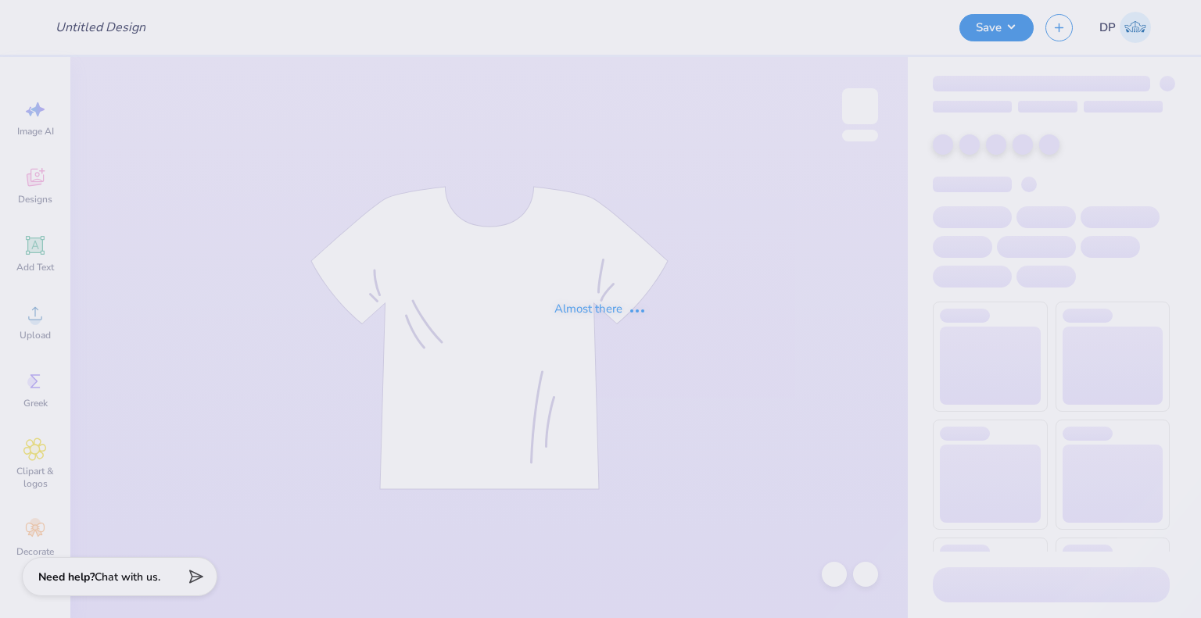
type input "Rush Shirts"
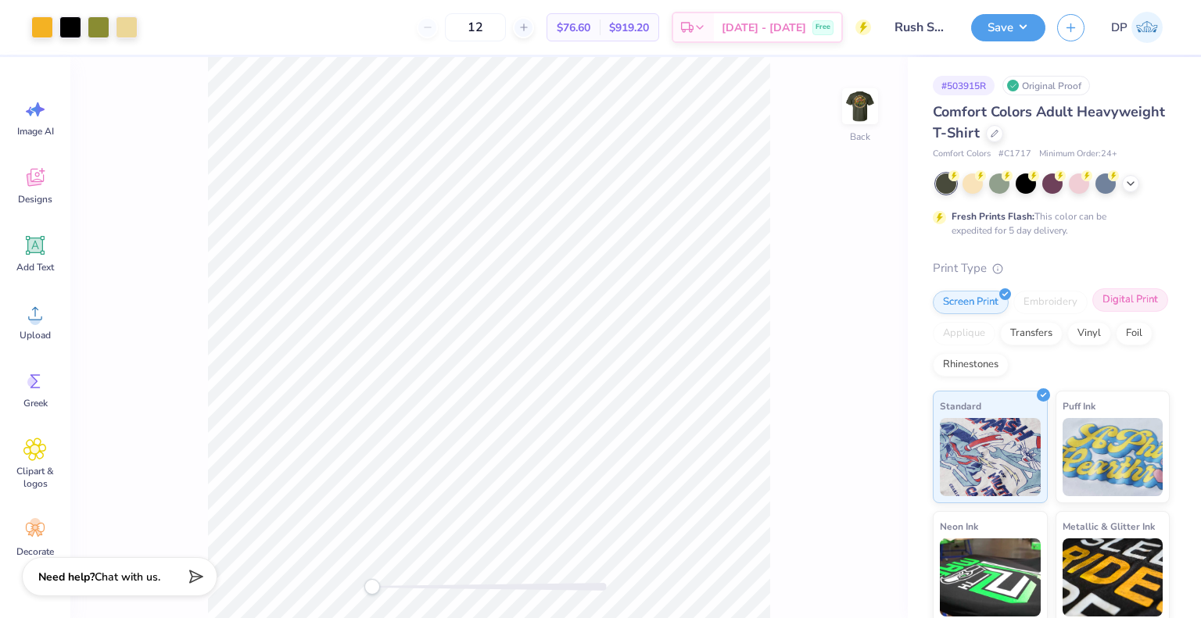
click at [1092, 312] on div "Digital Print" at bounding box center [1130, 299] width 76 height 23
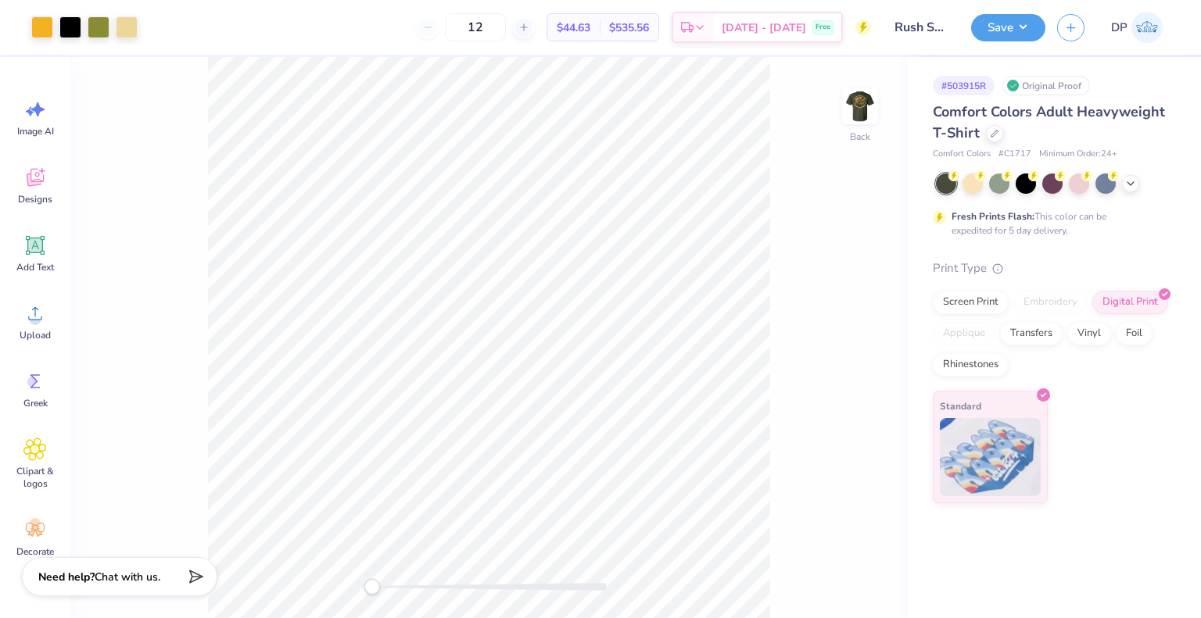
click at [869, 109] on img at bounding box center [859, 106] width 31 height 31
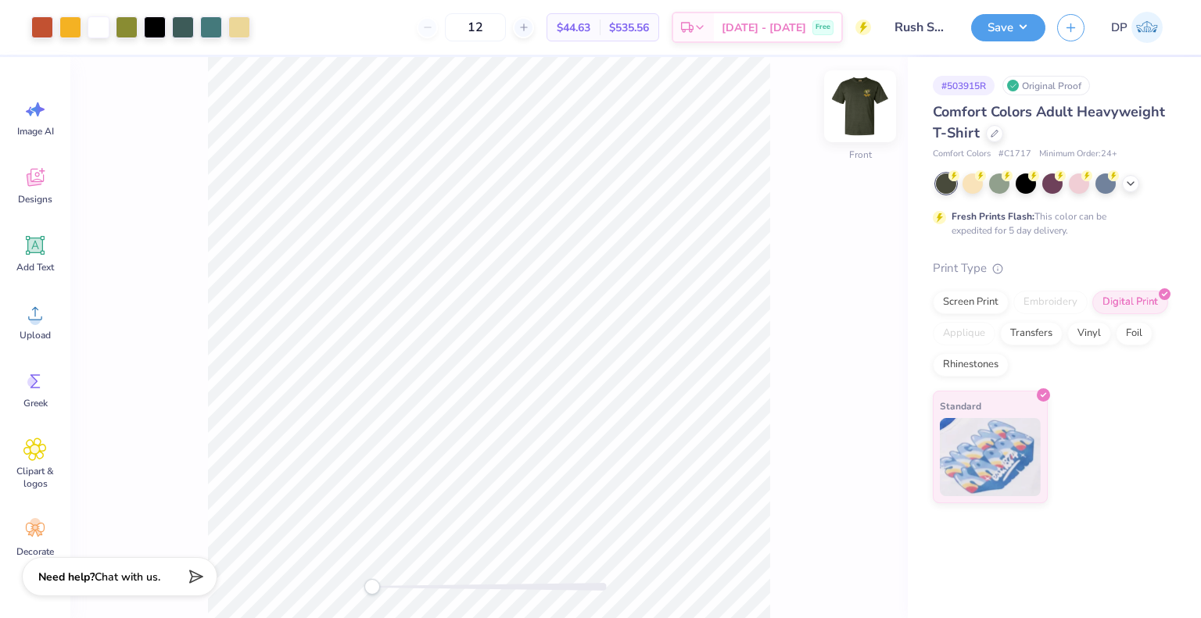
click at [858, 102] on img at bounding box center [860, 106] width 63 height 63
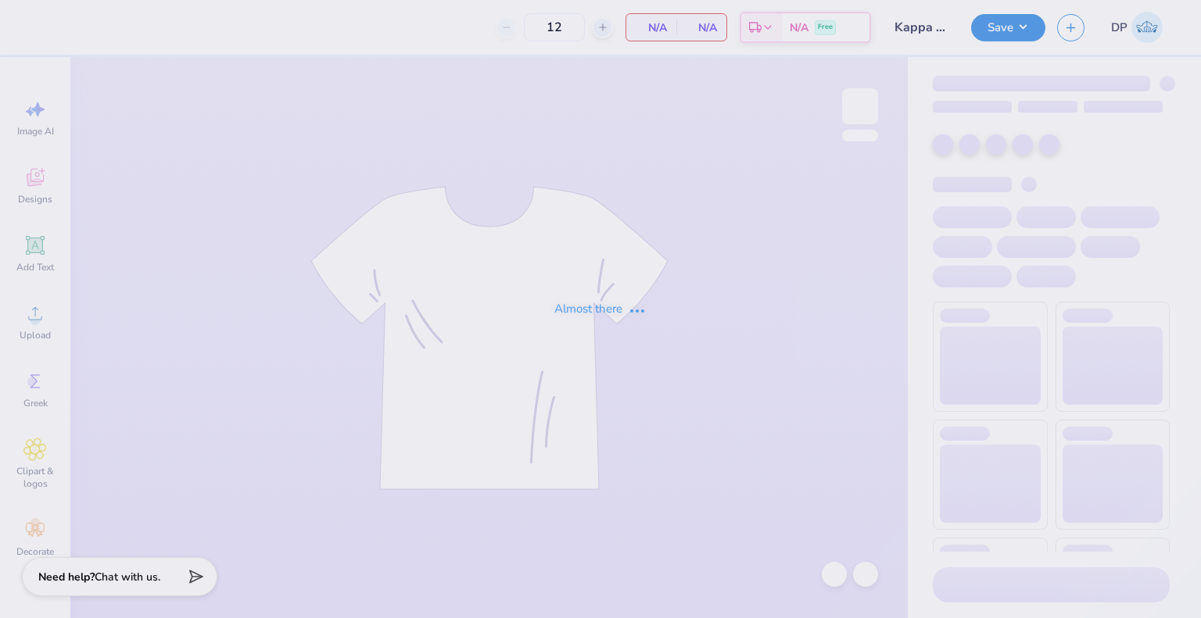
type input "25"
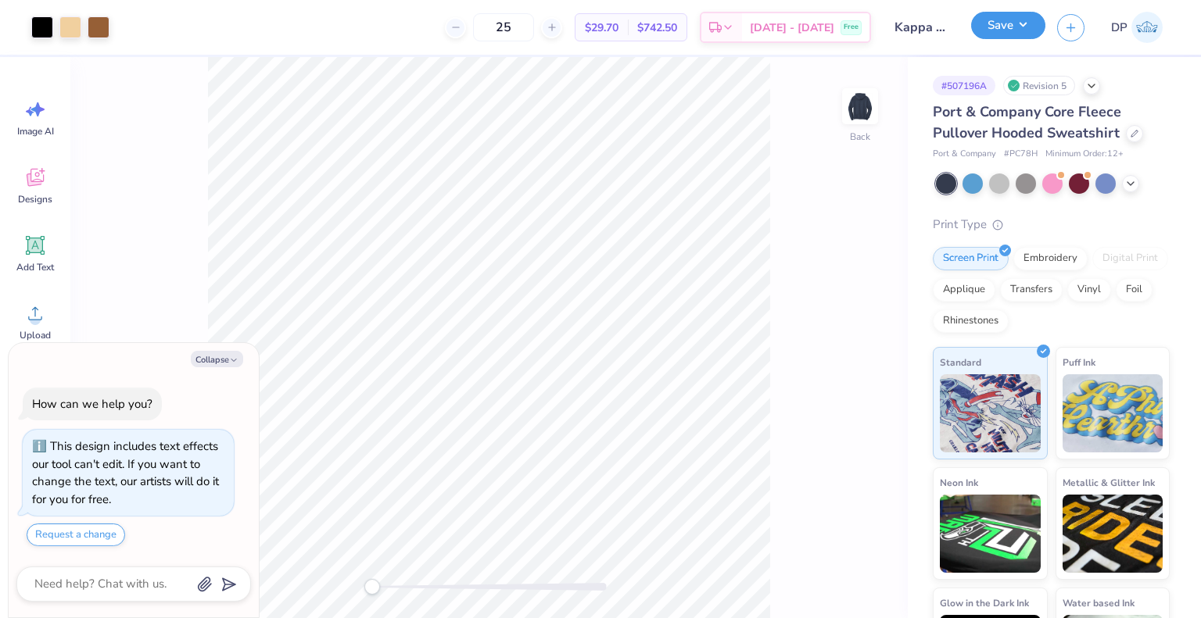
click at [1006, 30] on button "Save" at bounding box center [1008, 25] width 74 height 27
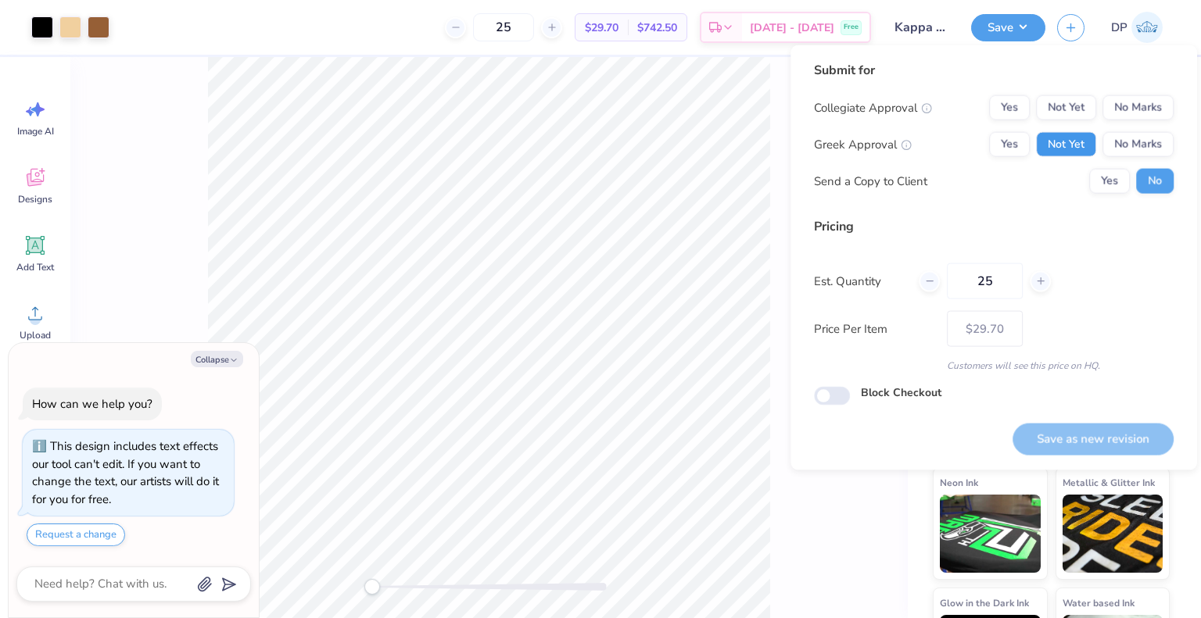
click at [1073, 136] on button "Not Yet" at bounding box center [1066, 144] width 60 height 25
click at [1005, 111] on button "Yes" at bounding box center [1009, 107] width 41 height 25
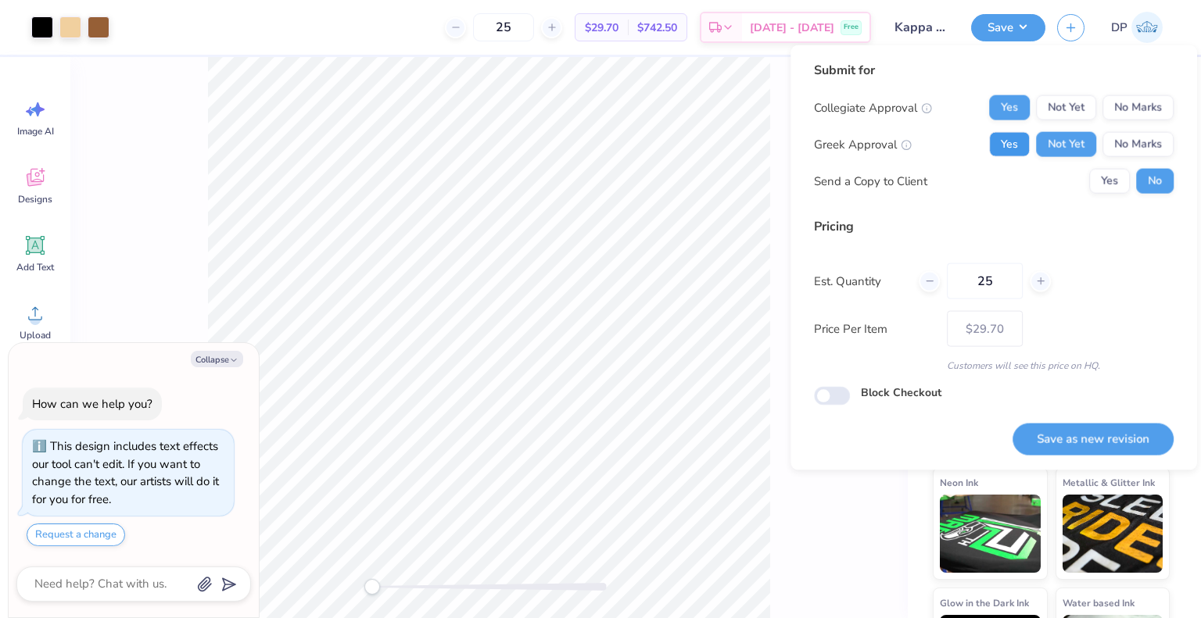
click at [1004, 148] on button "Yes" at bounding box center [1009, 144] width 41 height 25
click at [1089, 442] on button "Save as new revision" at bounding box center [1092, 439] width 161 height 32
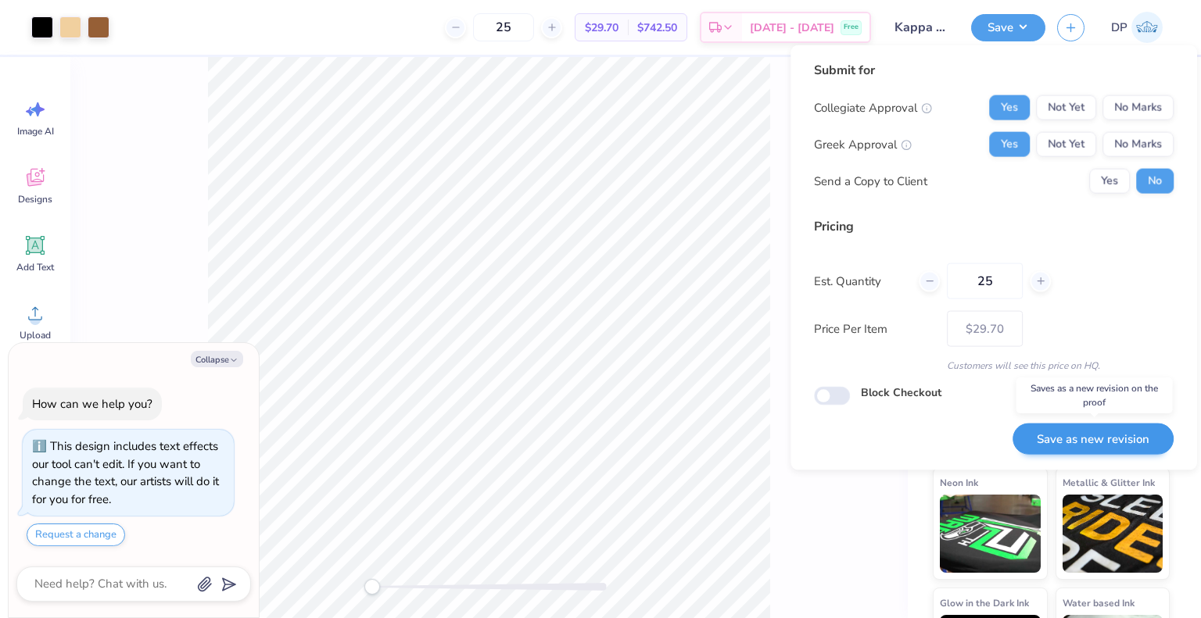
type textarea "x"
type input "– –"
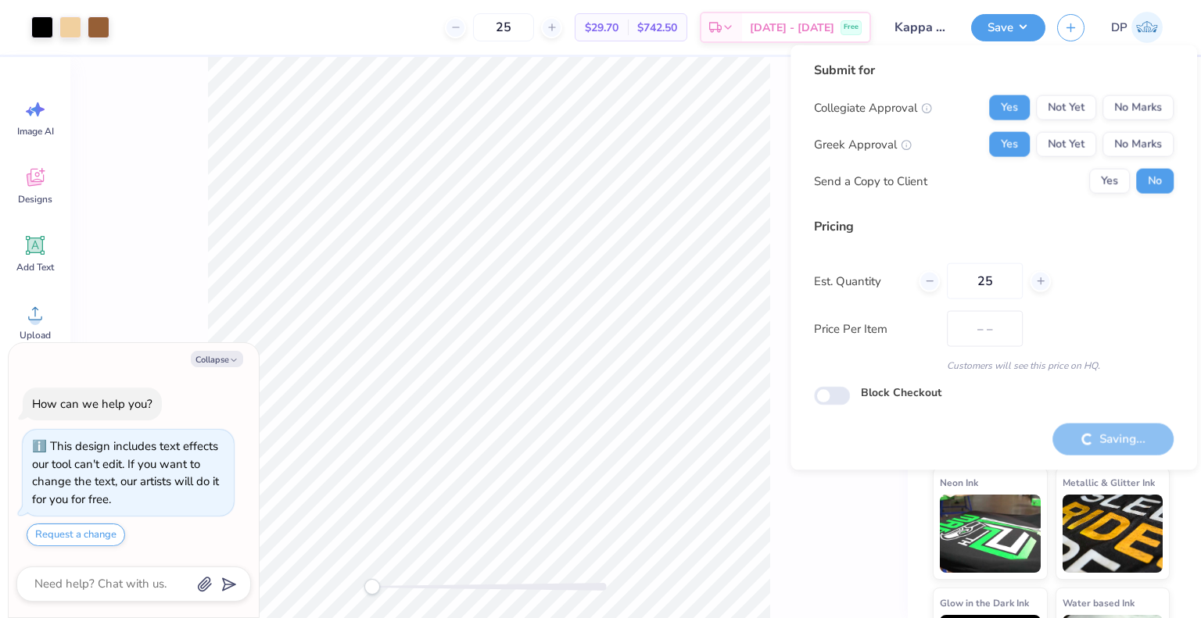
type textarea "x"
type input "$29.70"
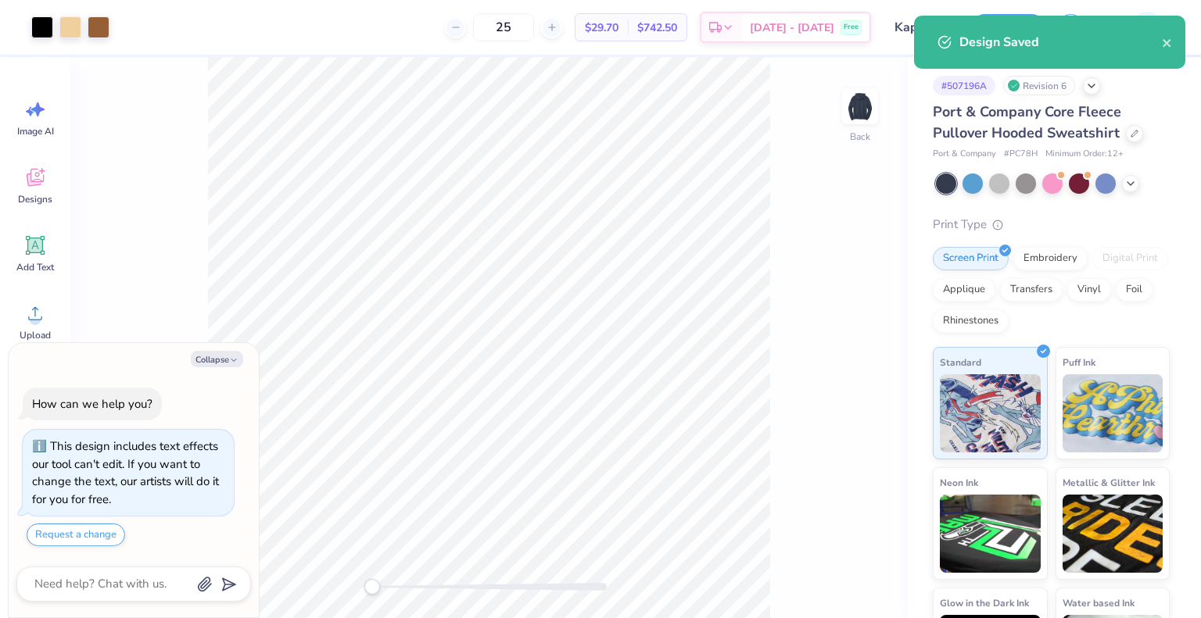
type textarea "x"
